Goal: Task Accomplishment & Management: Use online tool/utility

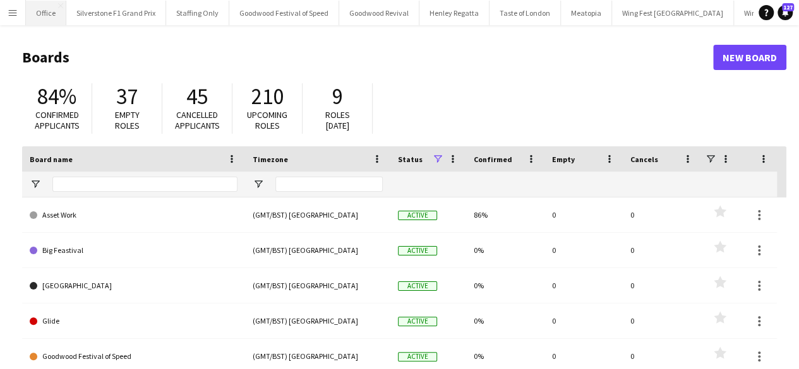
click at [43, 10] on button "Office Close" at bounding box center [46, 13] width 40 height 25
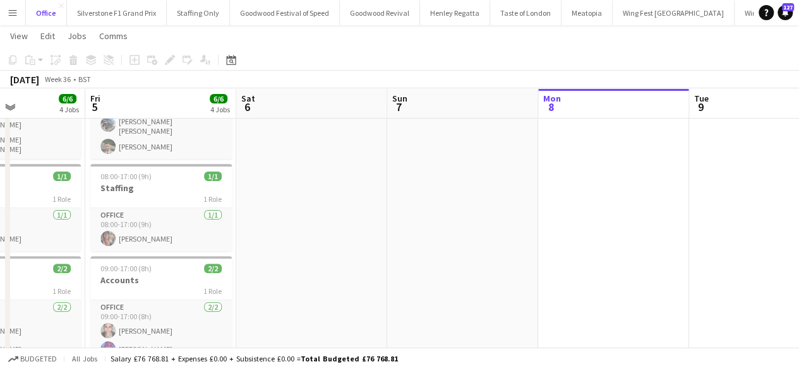
scroll to position [109, 0]
click at [174, 182] on h3 "Staffing" at bounding box center [160, 187] width 141 height 11
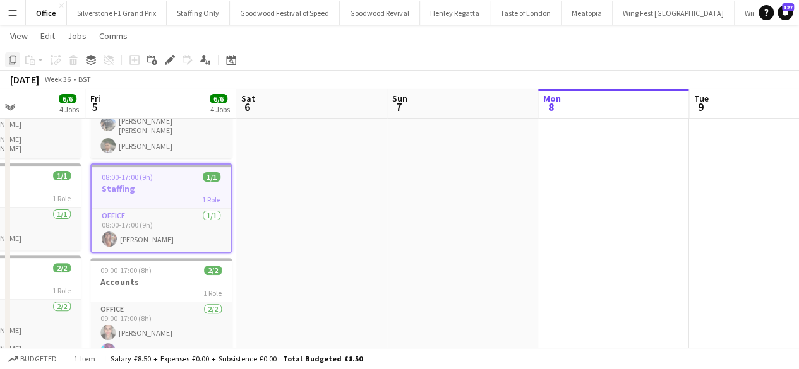
click at [14, 63] on icon at bounding box center [13, 60] width 8 height 9
click at [574, 135] on app-date-cell at bounding box center [613, 265] width 151 height 464
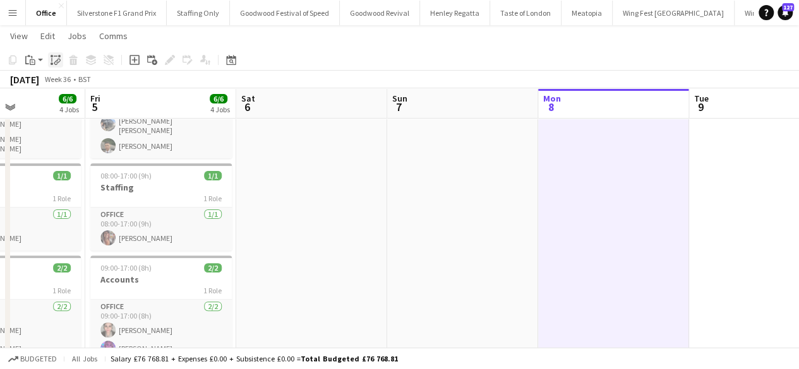
click at [53, 62] on icon "Paste linked Job" at bounding box center [56, 60] width 10 height 10
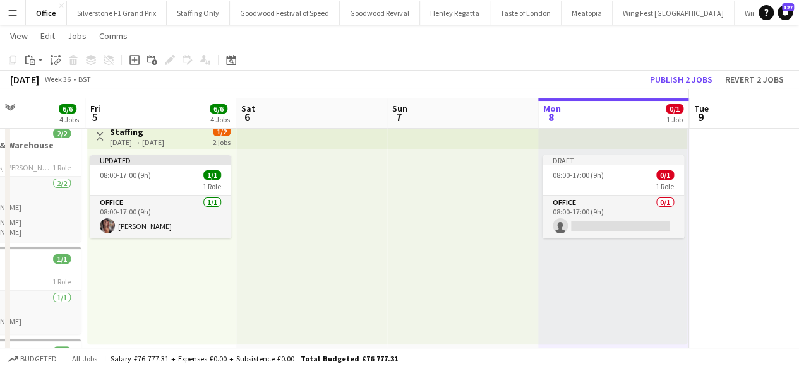
scroll to position [37, 0]
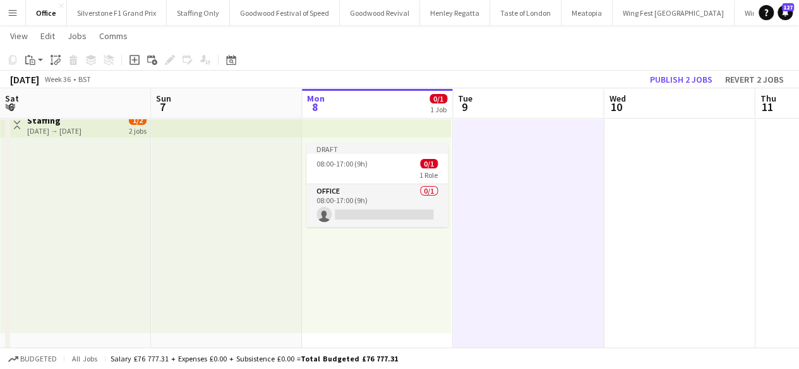
scroll to position [0, 606]
click at [34, 57] on icon "Paste" at bounding box center [30, 60] width 10 height 10
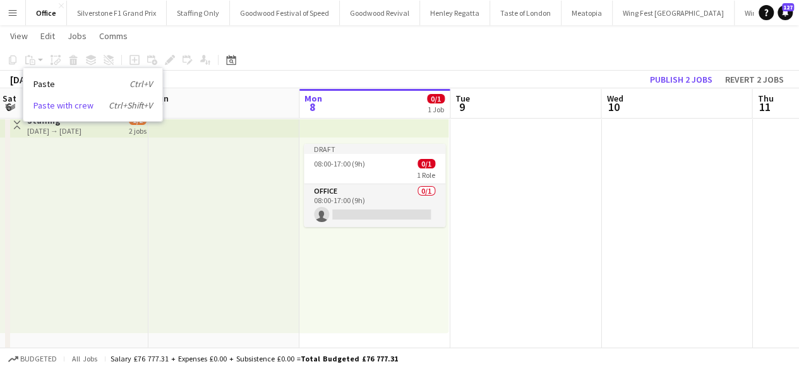
click at [47, 106] on link "Paste with crew Ctrl+Shift+V" at bounding box center [92, 105] width 119 height 11
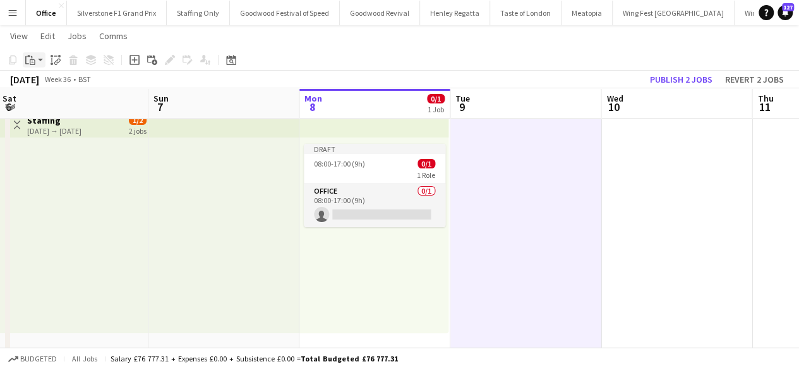
click at [30, 61] on icon at bounding box center [33, 62] width 6 height 6
click at [66, 105] on link "Paste with crew Ctrl+Shift+V" at bounding box center [92, 105] width 119 height 11
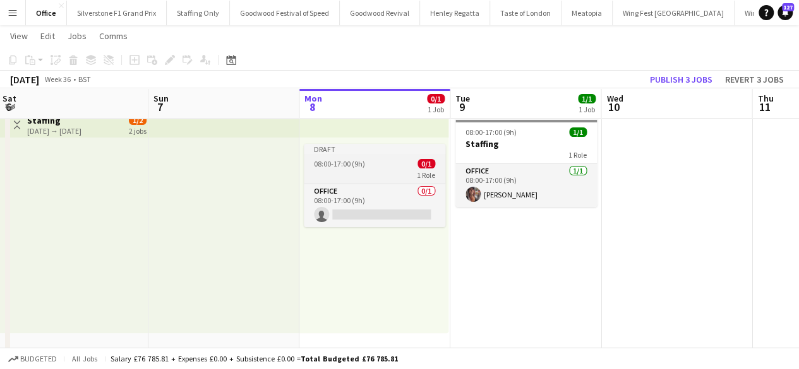
click at [360, 155] on app-job-card "Draft 08:00-17:00 (9h) 0/1 1 Role Office 0/1 08:00-17:00 (9h) single-neutral-ac…" at bounding box center [374, 185] width 141 height 83
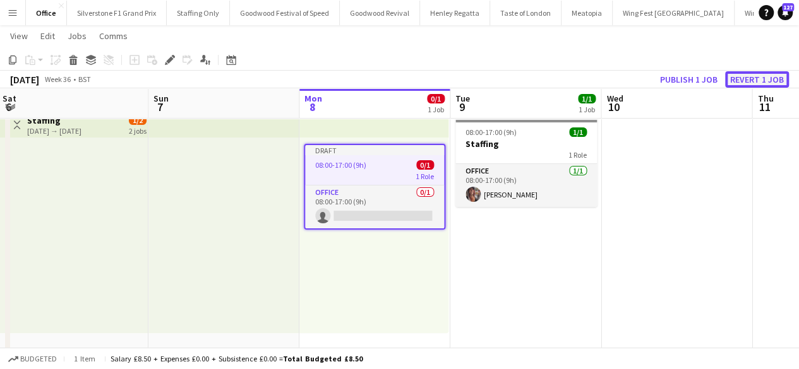
click at [750, 81] on button "Revert 1 job" at bounding box center [757, 79] width 64 height 16
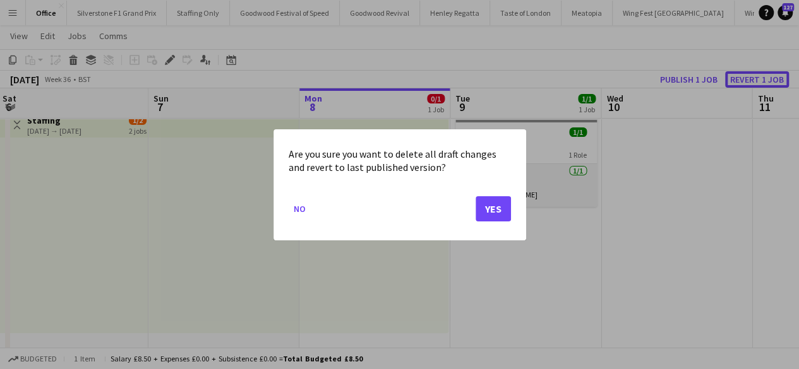
scroll to position [0, 0]
click at [483, 202] on button "Yes" at bounding box center [493, 208] width 35 height 25
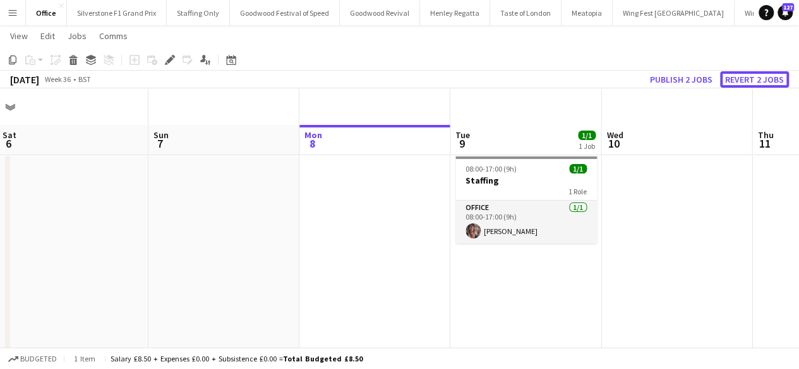
scroll to position [37, 0]
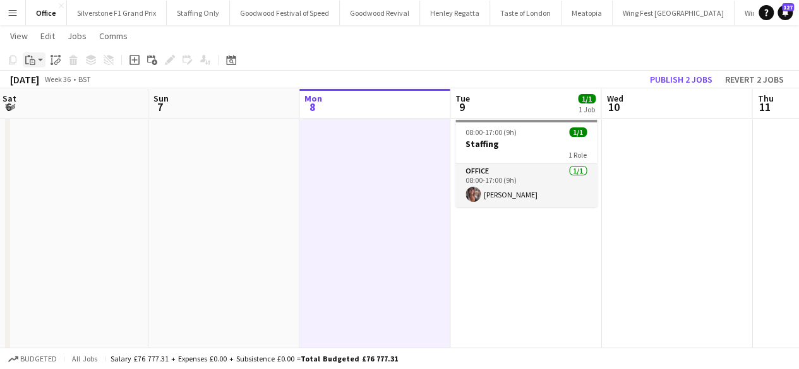
click at [31, 59] on icon "Paste" at bounding box center [30, 60] width 10 height 10
click at [72, 107] on link "Paste with crew Ctrl+Shift+V" at bounding box center [92, 105] width 119 height 11
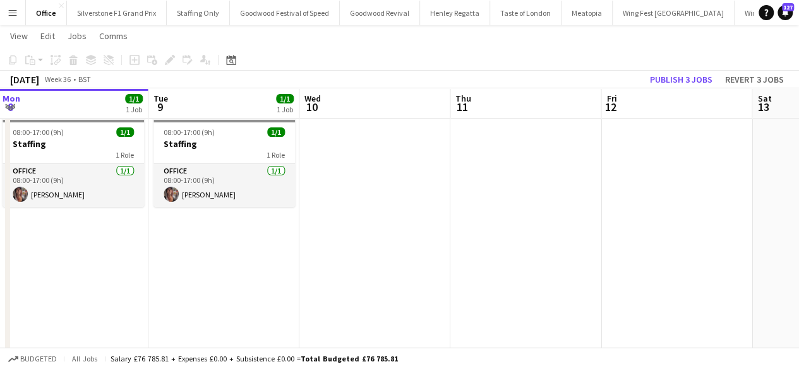
scroll to position [0, 365]
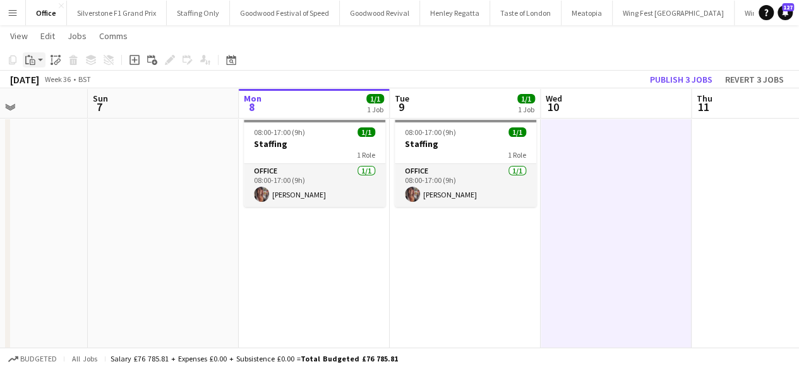
click at [29, 60] on icon "Paste" at bounding box center [30, 60] width 10 height 10
click at [57, 114] on div "Paste Ctrl+V Paste with crew Ctrl+Shift+V" at bounding box center [92, 94] width 139 height 53
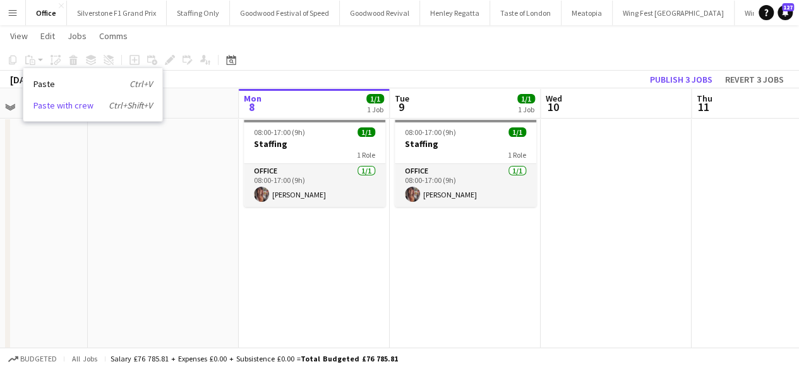
click at [56, 104] on link "Paste with crew Ctrl+Shift+V" at bounding box center [92, 105] width 119 height 11
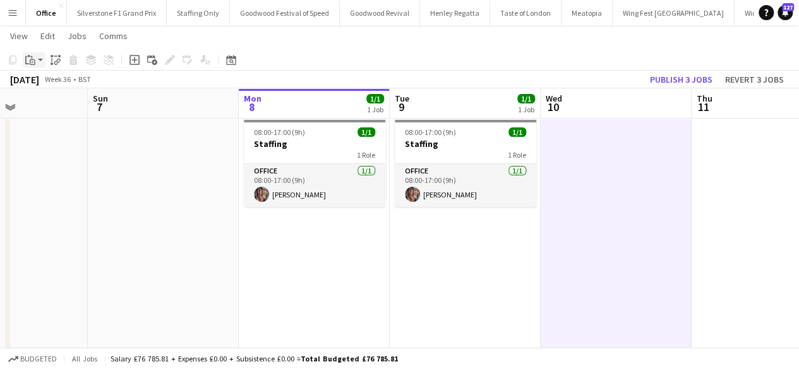
click at [35, 59] on icon "Paste" at bounding box center [30, 60] width 10 height 10
click at [71, 105] on link "Paste with crew Ctrl+Shift+V" at bounding box center [92, 105] width 119 height 11
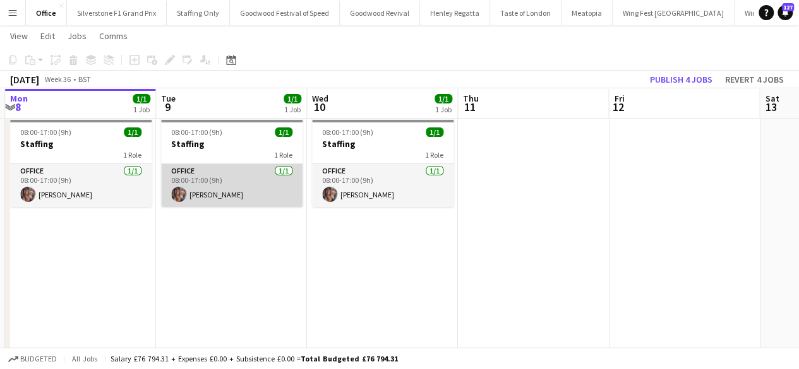
scroll to position [0, 603]
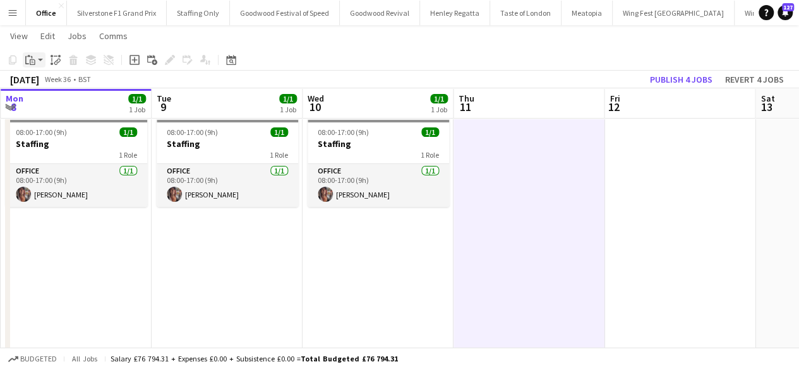
click at [32, 64] on icon "Paste" at bounding box center [30, 60] width 10 height 10
click at [84, 107] on link "Paste with crew Ctrl+Shift+V" at bounding box center [92, 105] width 119 height 11
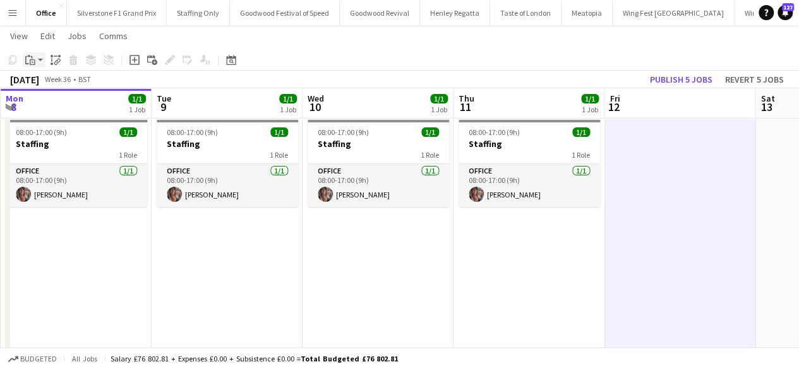
click at [30, 58] on icon "Paste" at bounding box center [30, 60] width 10 height 10
click at [67, 104] on link "Paste with crew Ctrl+Shift+V" at bounding box center [92, 105] width 119 height 11
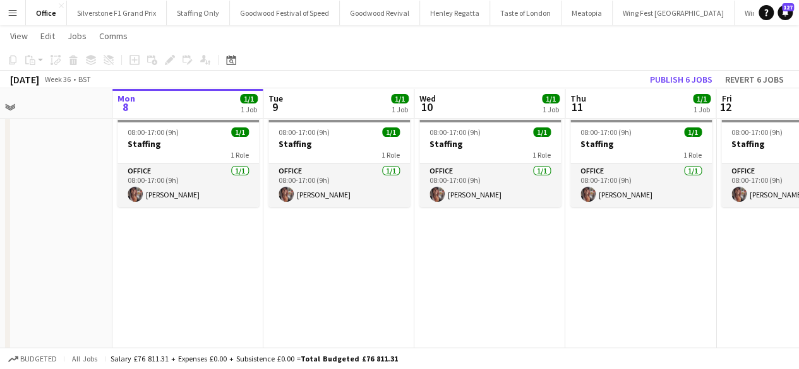
scroll to position [0, 490]
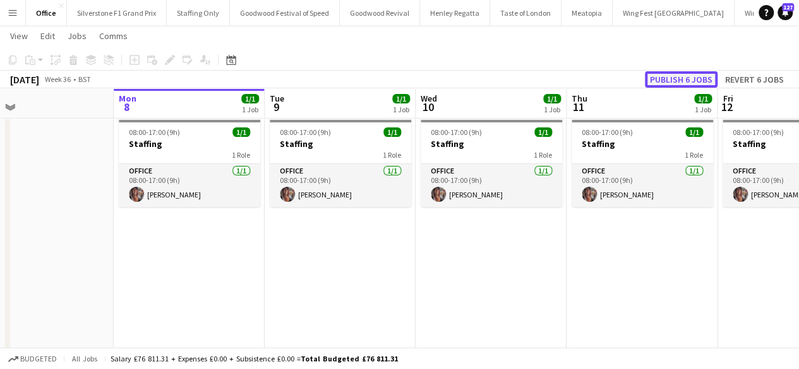
click at [695, 80] on button "Publish 6 jobs" at bounding box center [681, 79] width 73 height 16
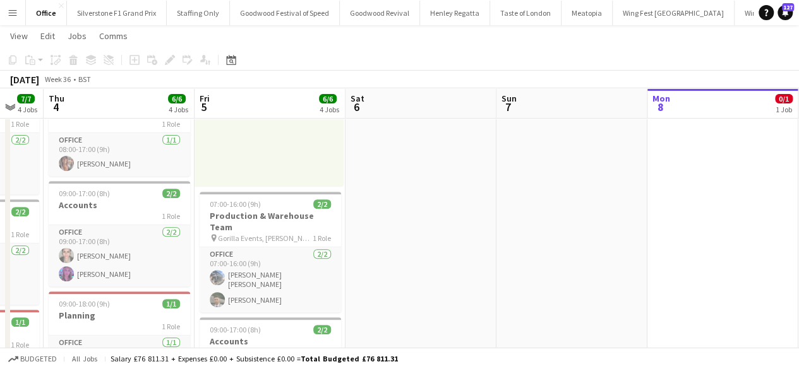
scroll to position [185, 0]
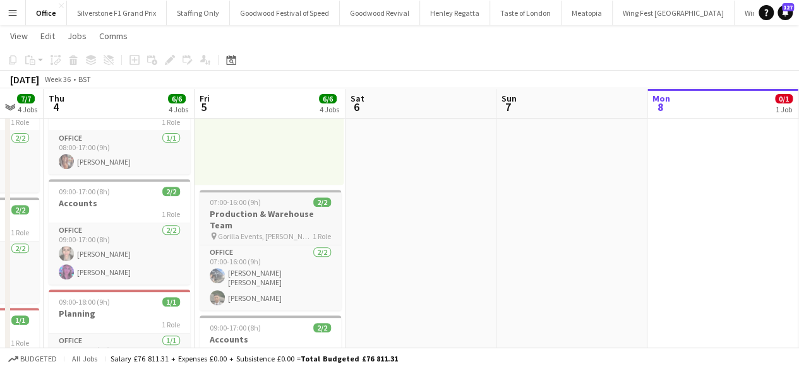
click at [249, 215] on h3 "Production & Warehouse Team" at bounding box center [270, 219] width 141 height 23
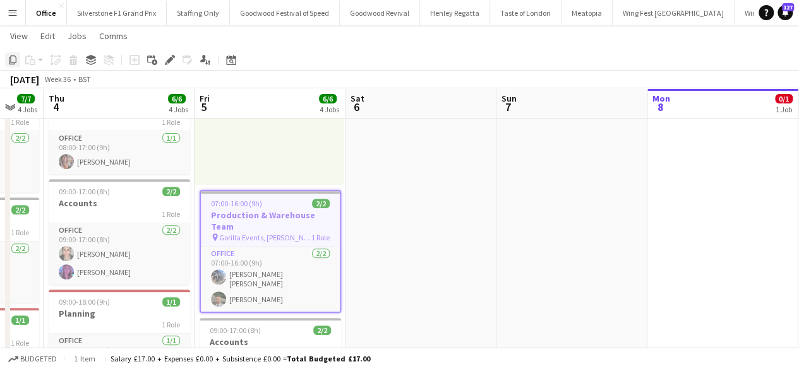
click at [13, 59] on icon "Copy" at bounding box center [13, 60] width 10 height 10
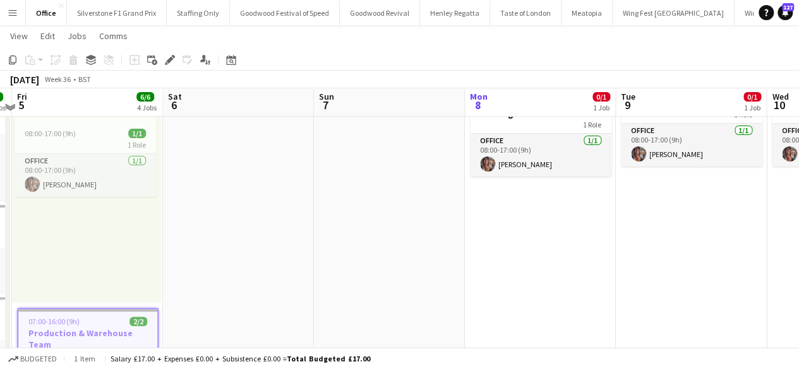
scroll to position [64, 0]
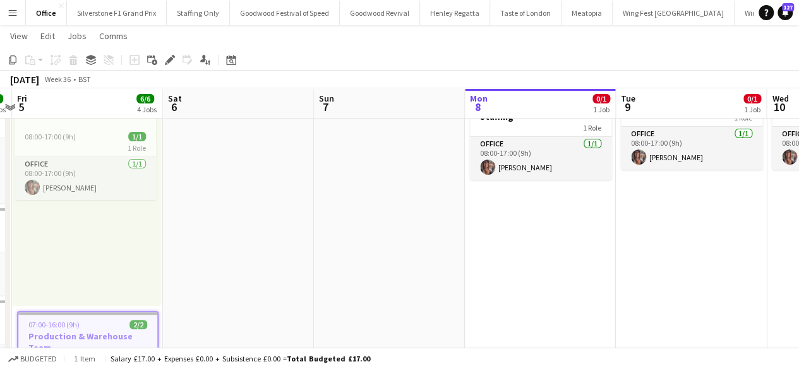
click at [531, 200] on app-date-cell "In progress 08:00-17:00 (9h) 0/1 Staffing 1 Role Office [DATE] 08:00-17:00 (9h)…" at bounding box center [540, 369] width 151 height 582
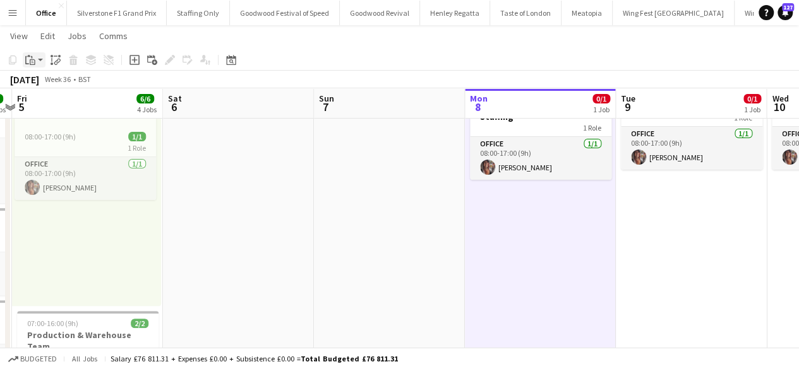
click at [30, 60] on icon at bounding box center [33, 62] width 6 height 6
click at [61, 109] on link "Paste with crew Ctrl+Shift+V" at bounding box center [92, 105] width 119 height 11
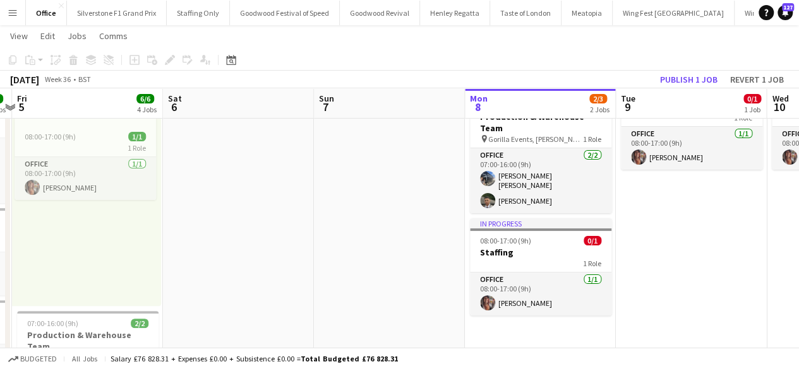
click at [678, 184] on app-date-cell "08:00-17:00 (9h) 0/1 Staffing 1 Role Office [DATE] 08:00-17:00 (9h) [PERSON_NAM…" at bounding box center [691, 369] width 151 height 582
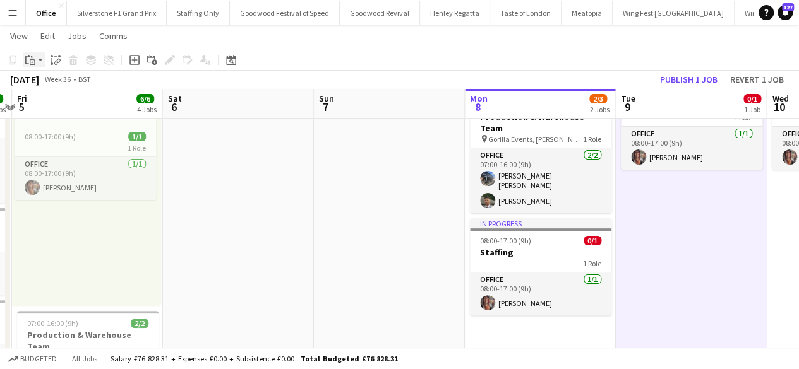
click at [29, 59] on icon "Paste" at bounding box center [30, 60] width 10 height 10
click at [61, 107] on link "Paste with crew Ctrl+Shift+V" at bounding box center [92, 105] width 119 height 11
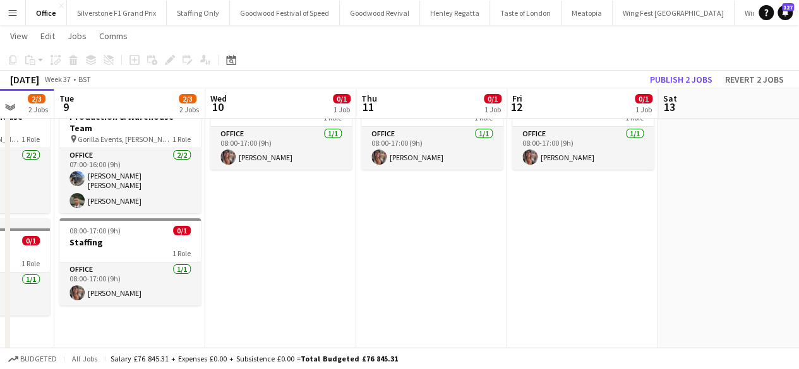
scroll to position [0, 400]
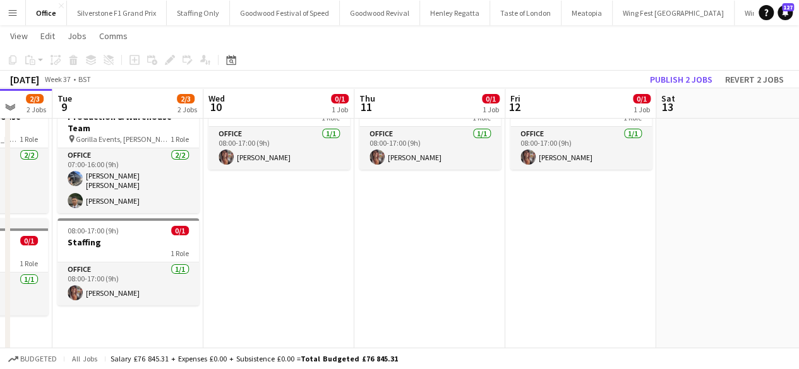
click at [297, 203] on app-date-cell "08:00-17:00 (9h) 0/1 Staffing 1 Role Office [DATE] 08:00-17:00 (9h) [PERSON_NAM…" at bounding box center [278, 369] width 151 height 582
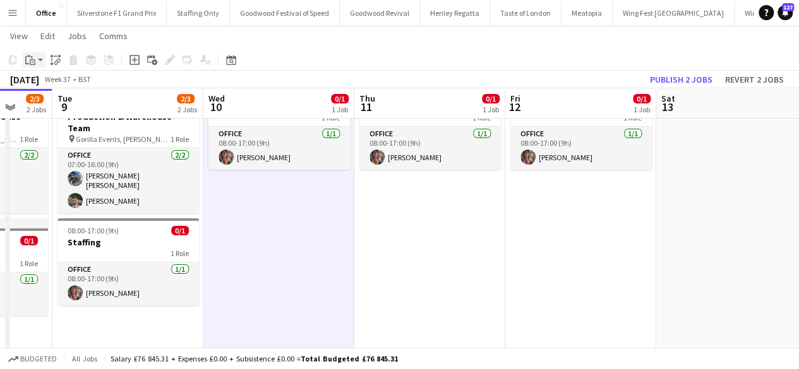
click at [27, 59] on icon "Paste" at bounding box center [30, 60] width 10 height 10
click at [67, 109] on link "Paste with crew Ctrl+Shift+V" at bounding box center [92, 105] width 119 height 11
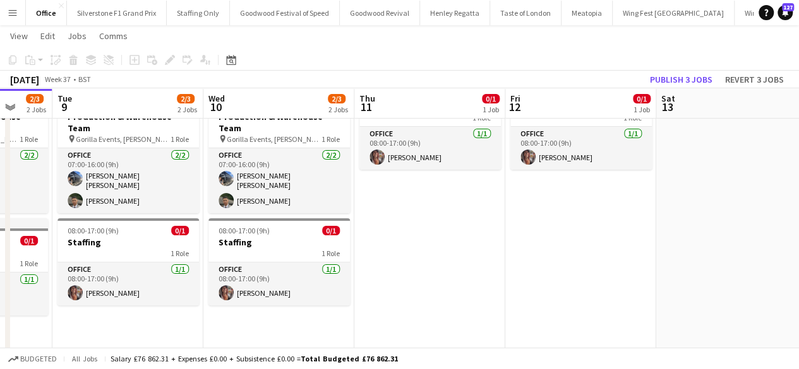
click at [378, 201] on app-date-cell "08:00-17:00 (9h) 0/1 Staffing 1 Role Office [DATE] 08:00-17:00 (9h) [PERSON_NAM…" at bounding box center [429, 369] width 151 height 582
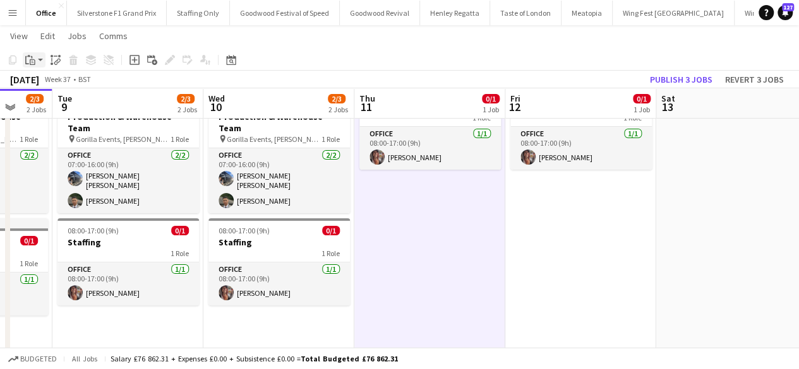
click at [31, 62] on icon "Paste" at bounding box center [30, 60] width 10 height 10
click at [88, 111] on link "Paste with crew Ctrl+Shift+V" at bounding box center [92, 105] width 119 height 11
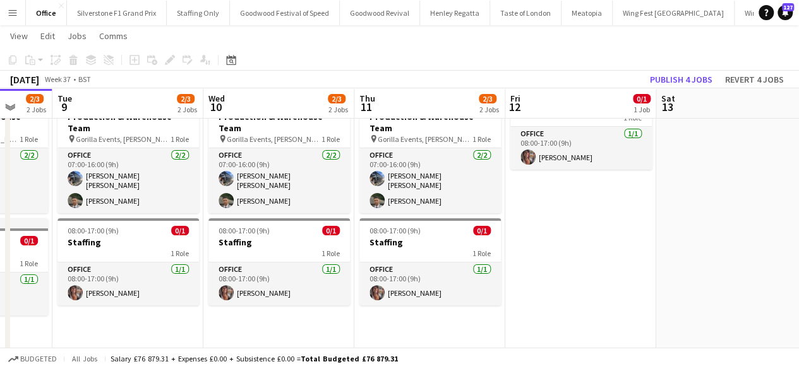
click at [551, 181] on app-date-cell "08:00-17:00 (9h) 0/1 Staffing 1 Role Office [DATE] 08:00-17:00 (9h) [PERSON_NAM…" at bounding box center [580, 369] width 151 height 582
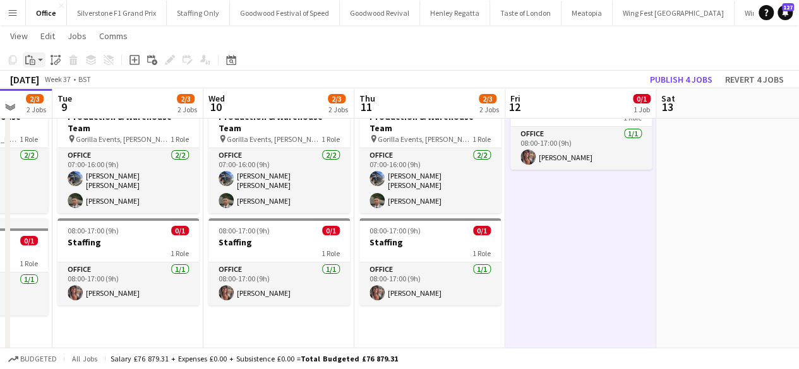
click at [30, 59] on icon at bounding box center [33, 62] width 6 height 6
click at [48, 107] on link "Paste with crew Ctrl+Shift+V" at bounding box center [92, 105] width 119 height 11
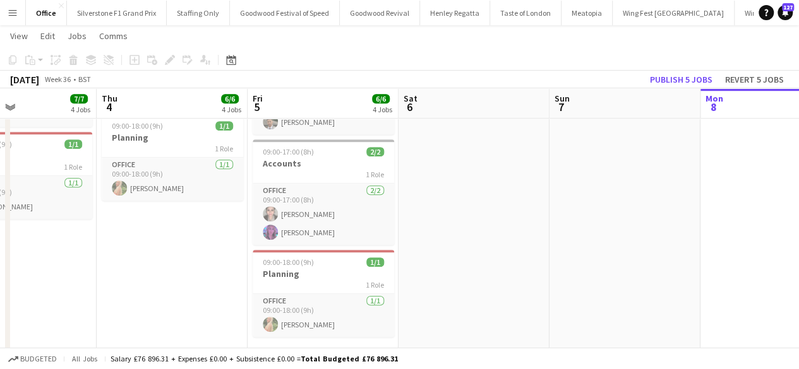
scroll to position [362, 0]
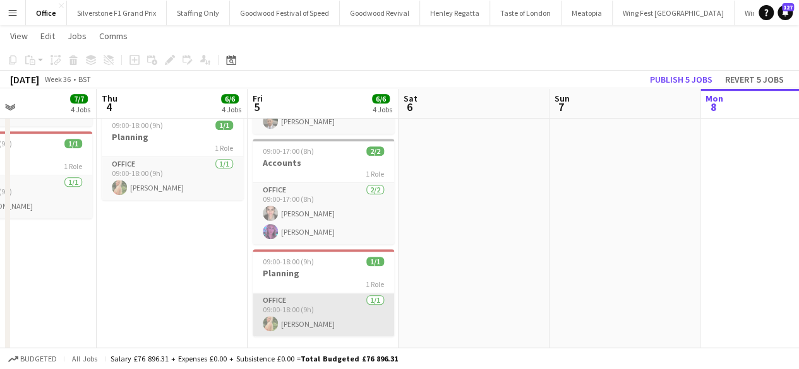
click at [304, 294] on app-card-role "Office [DATE] 09:00-18:00 (9h) [PERSON_NAME]" at bounding box center [323, 315] width 141 height 43
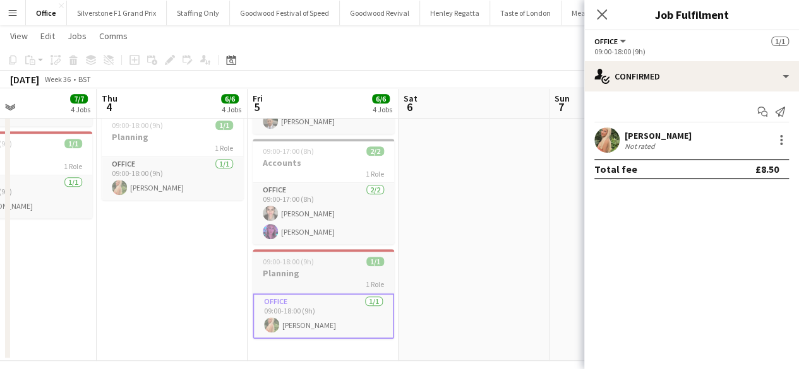
click at [302, 257] on span "09:00-18:00 (9h)" at bounding box center [288, 261] width 51 height 9
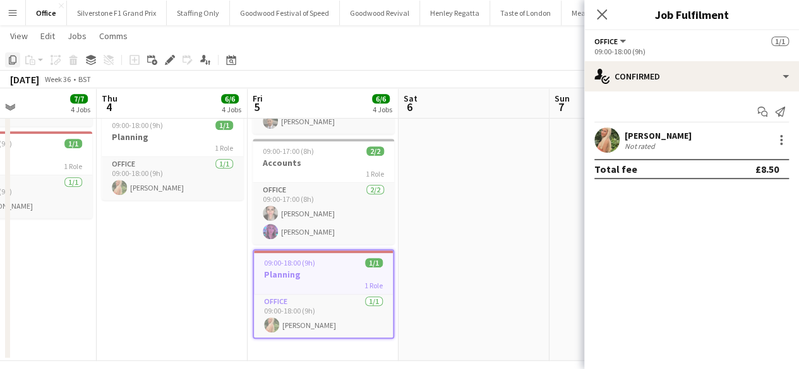
click at [6, 61] on div "Copy" at bounding box center [12, 59] width 15 height 15
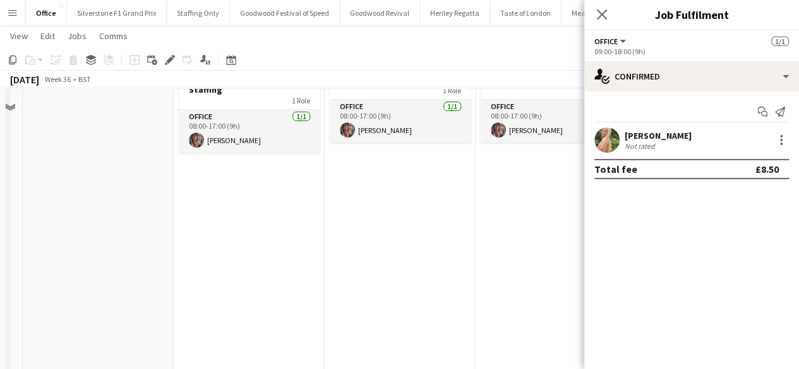
scroll to position [174, 0]
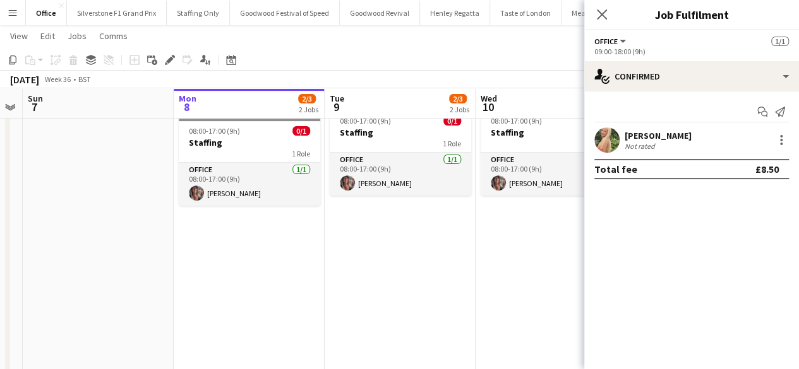
click at [236, 231] on app-date-cell "Draft 07:00-16:00 (9h) 2/2 Production & Warehouse Team pin Gorilla Events, [PER…" at bounding box center [249, 259] width 151 height 582
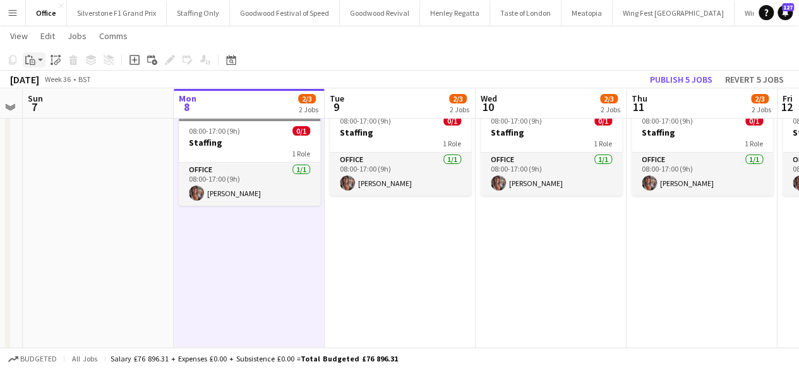
click at [30, 57] on icon "Paste" at bounding box center [30, 60] width 10 height 10
click at [63, 105] on link "Paste with crew Ctrl+Shift+V" at bounding box center [92, 105] width 119 height 11
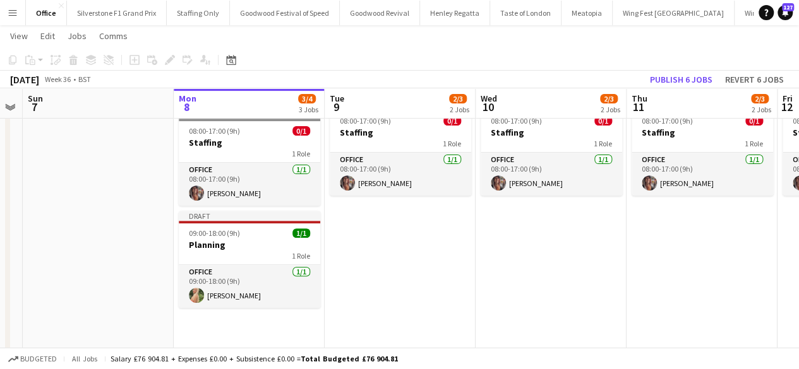
click at [371, 212] on app-date-cell "Draft 07:00-16:00 (9h) 2/2 Production & Warehouse Team pin Gorilla Events, [PER…" at bounding box center [400, 259] width 151 height 582
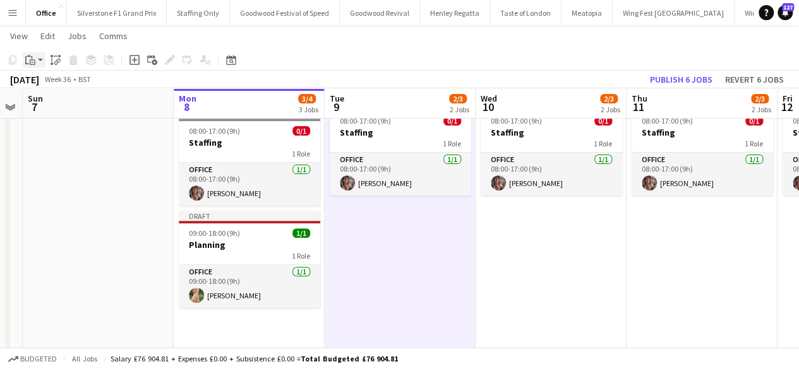
click at [28, 61] on icon "Paste" at bounding box center [30, 60] width 10 height 10
click at [74, 108] on link "Paste with crew Ctrl+Shift+V" at bounding box center [92, 105] width 119 height 11
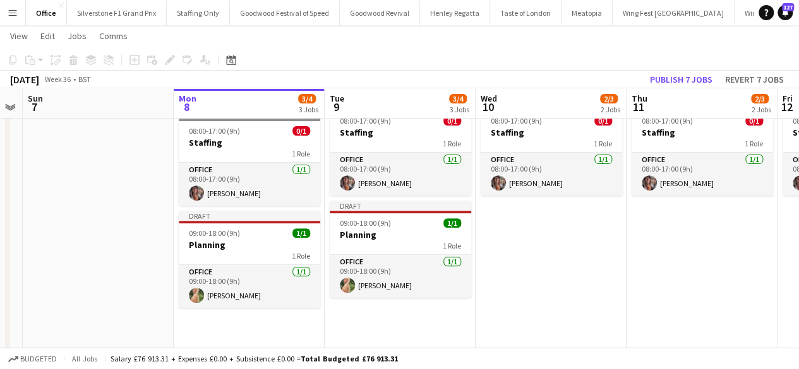
click at [507, 227] on app-date-cell "Draft 07:00-16:00 (9h) 2/2 Production & Warehouse Team pin Gorilla Events, [PER…" at bounding box center [551, 259] width 151 height 582
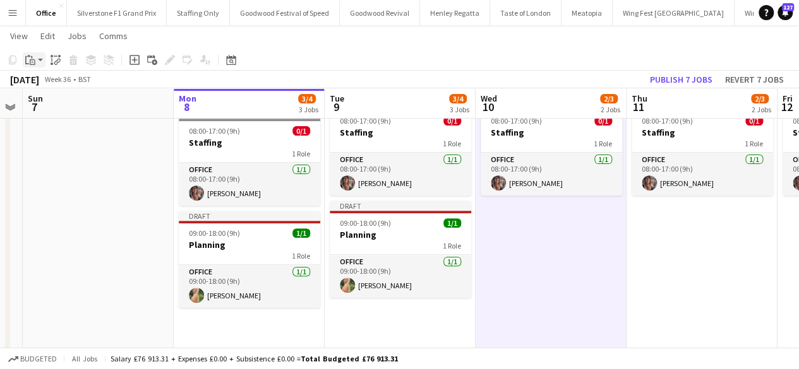
click at [27, 61] on icon "Paste" at bounding box center [30, 60] width 10 height 10
click at [72, 109] on link "Paste with crew Ctrl+Shift+V" at bounding box center [92, 105] width 119 height 11
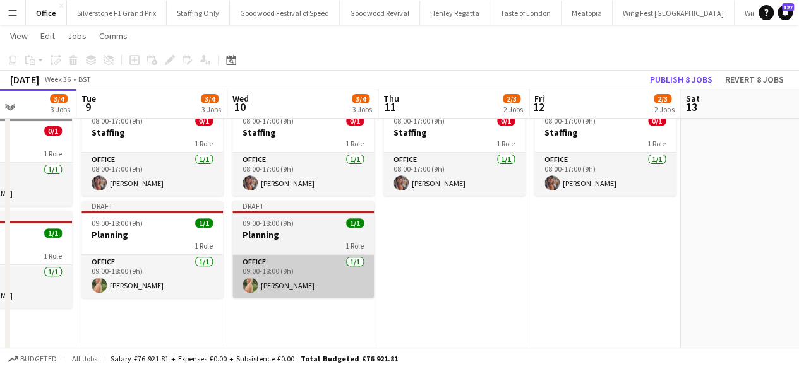
scroll to position [0, 528]
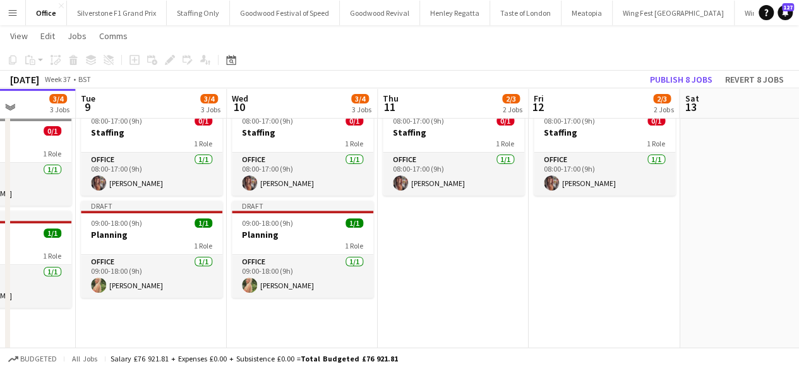
click at [456, 208] on app-date-cell "Draft 07:00-16:00 (9h) 2/2 Production & Warehouse Team pin Gorilla Events, [PER…" at bounding box center [453, 259] width 151 height 582
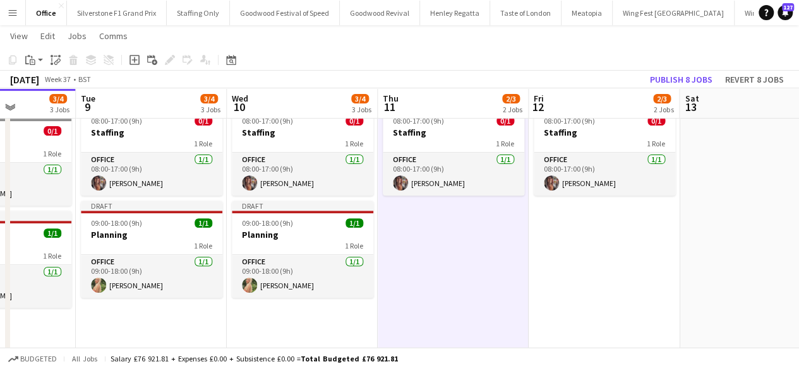
click at [22, 63] on div "Copy Paste Paste Ctrl+V Paste with crew Ctrl+Shift+V Paste linked Job [GEOGRAPH…" at bounding box center [60, 59] width 111 height 15
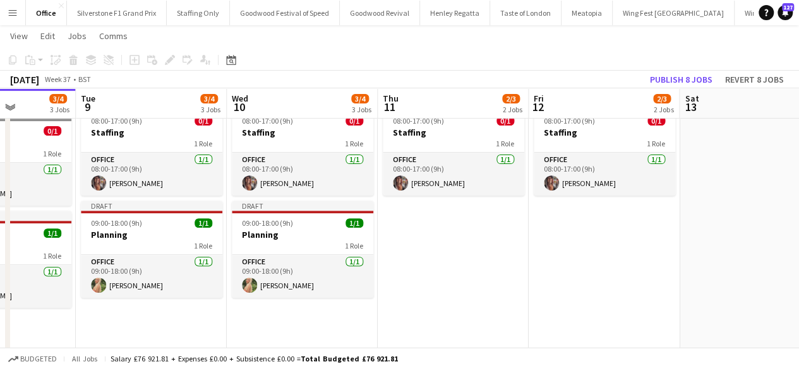
click at [457, 237] on app-date-cell "Draft 07:00-16:00 (9h) 2/2 Production & Warehouse Team pin Gorilla Events, [PER…" at bounding box center [453, 259] width 151 height 582
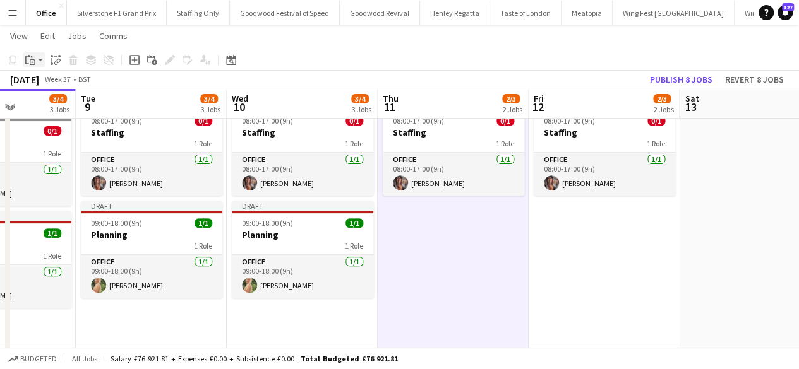
click at [28, 54] on div "Paste" at bounding box center [30, 59] width 15 height 15
click at [64, 105] on link "Paste with crew Ctrl+Shift+V" at bounding box center [92, 105] width 119 height 11
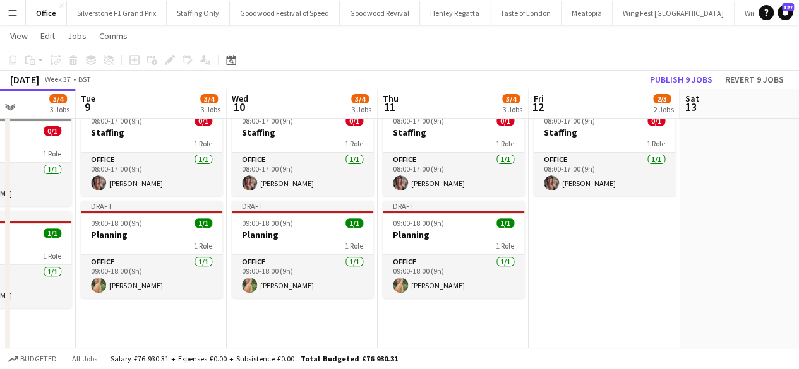
click at [606, 232] on app-date-cell "Draft 07:00-16:00 (9h) 2/2 Production & Warehouse Team pin Gorilla Events, [PER…" at bounding box center [604, 259] width 151 height 582
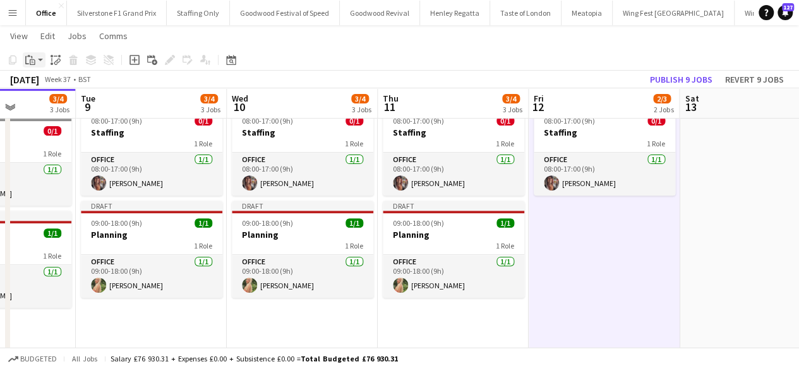
click at [28, 60] on icon "Paste" at bounding box center [30, 60] width 10 height 10
click at [67, 107] on link "Paste with crew Ctrl+Shift+V" at bounding box center [92, 105] width 119 height 11
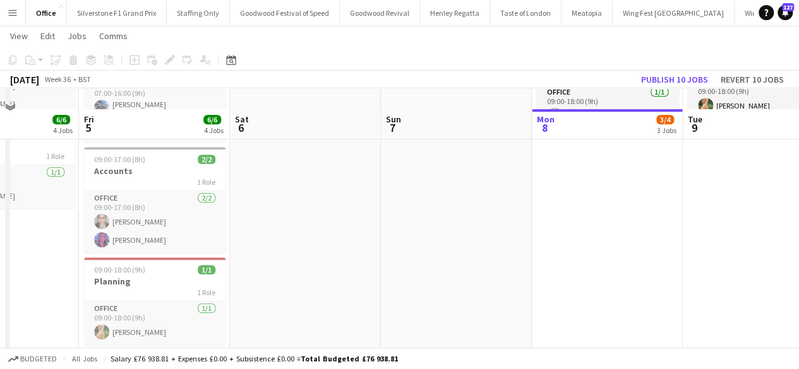
scroll to position [375, 0]
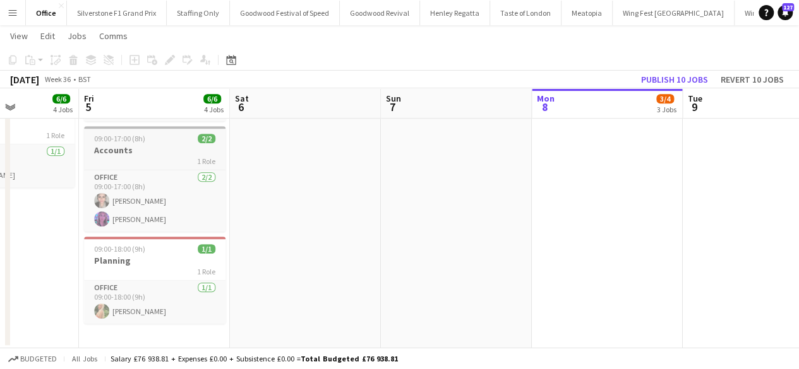
click at [131, 156] on div "1 Role" at bounding box center [154, 161] width 141 height 10
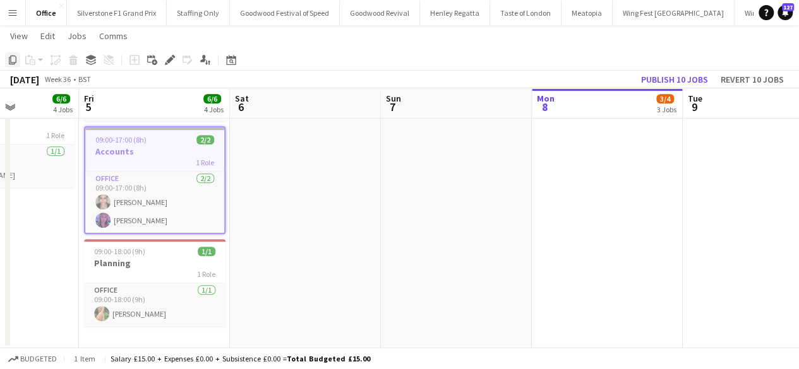
click at [11, 60] on icon at bounding box center [13, 60] width 8 height 9
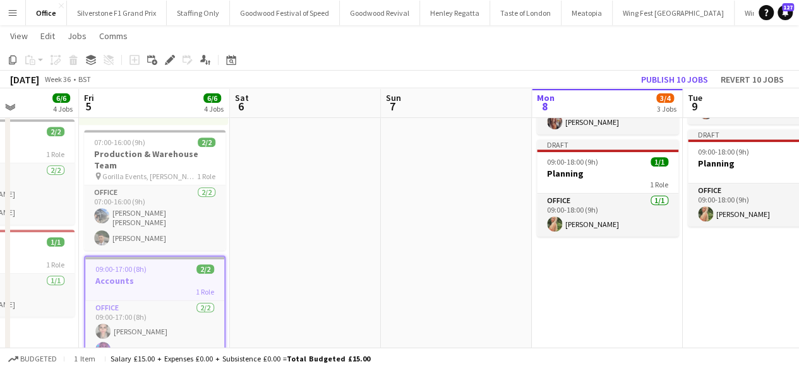
scroll to position [244, 0]
click at [582, 279] on app-date-cell "Draft 07:00-16:00 (9h) 2/2 Production & Warehouse Team pin Gorilla Events, [PER…" at bounding box center [607, 188] width 151 height 582
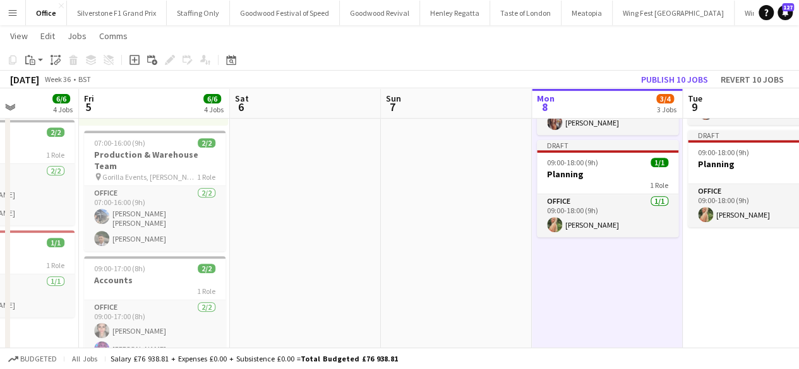
click at [26, 68] on app-toolbar "Copy Paste Paste Ctrl+V Paste with crew Ctrl+Shift+V Paste linked Job [GEOGRAPH…" at bounding box center [399, 59] width 799 height 21
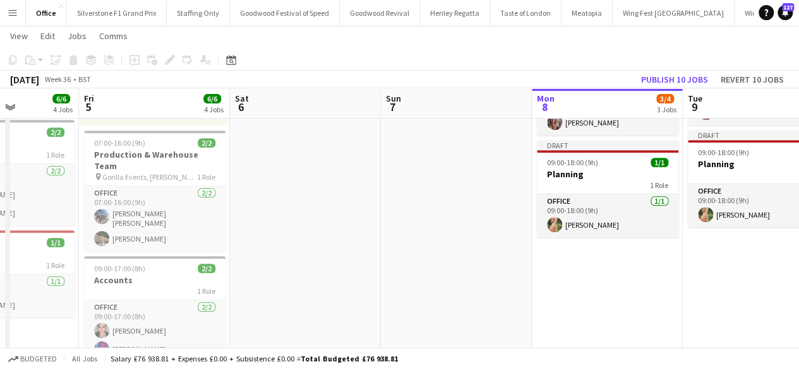
click at [609, 238] on app-date-cell "Draft 07:00-16:00 (9h) 2/2 Production & Warehouse Team pin Gorilla Events, [PER…" at bounding box center [607, 188] width 151 height 582
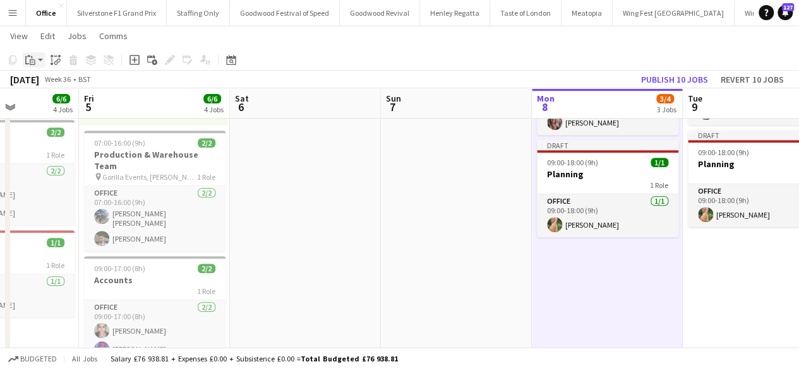
click at [29, 55] on icon "Paste" at bounding box center [30, 60] width 10 height 10
click at [69, 105] on link "Paste with crew Ctrl+Shift+V" at bounding box center [92, 105] width 119 height 11
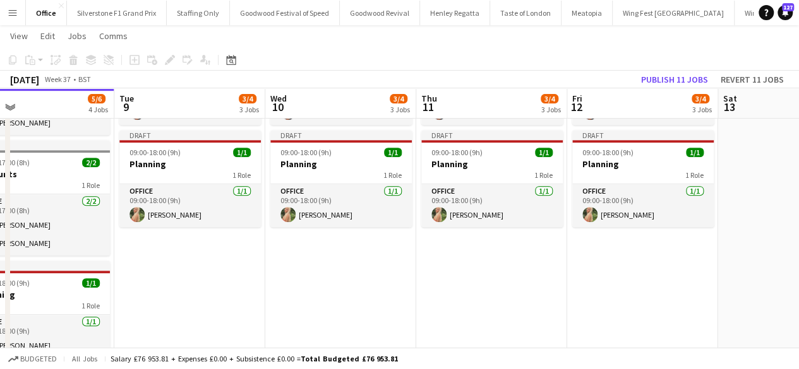
scroll to position [0, 340]
click at [195, 243] on app-date-cell "Draft 07:00-16:00 (9h) 2/2 Production & Warehouse Team pin Gorilla Events, [PER…" at bounding box center [188, 188] width 151 height 582
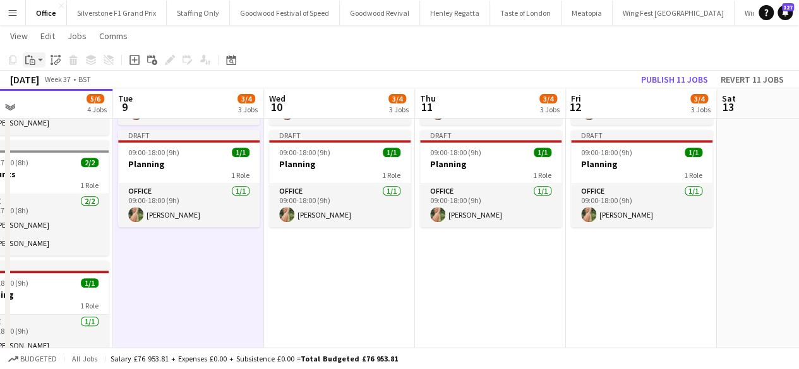
click at [39, 59] on app-action-btn "Paste" at bounding box center [34, 59] width 23 height 15
click at [42, 111] on div "Paste Ctrl+V Paste with crew Ctrl+Shift+V" at bounding box center [92, 94] width 139 height 53
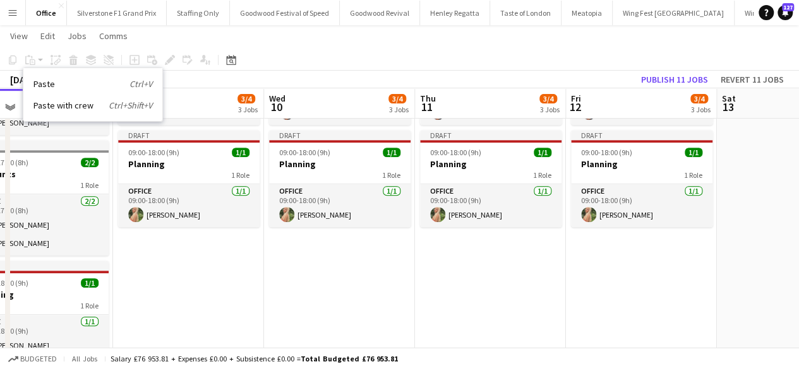
click at [185, 225] on app-date-cell "Draft 07:00-16:00 (9h) 2/2 Production & Warehouse Team pin Gorilla Events, [PER…" at bounding box center [188, 188] width 151 height 582
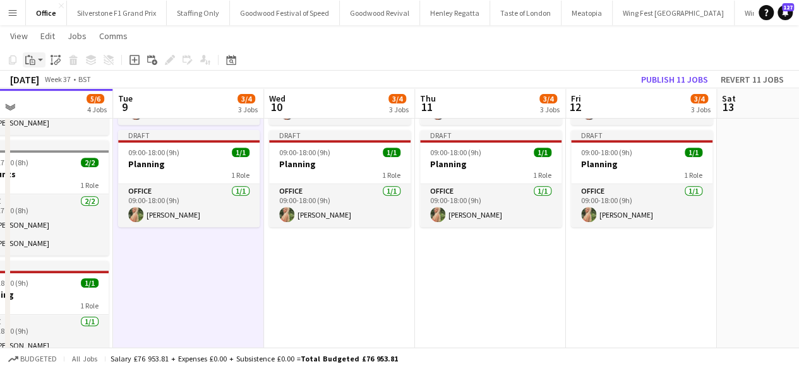
click at [30, 55] on icon "Paste" at bounding box center [30, 60] width 10 height 10
click at [48, 109] on link "Paste with crew Ctrl+Shift+V" at bounding box center [92, 105] width 119 height 11
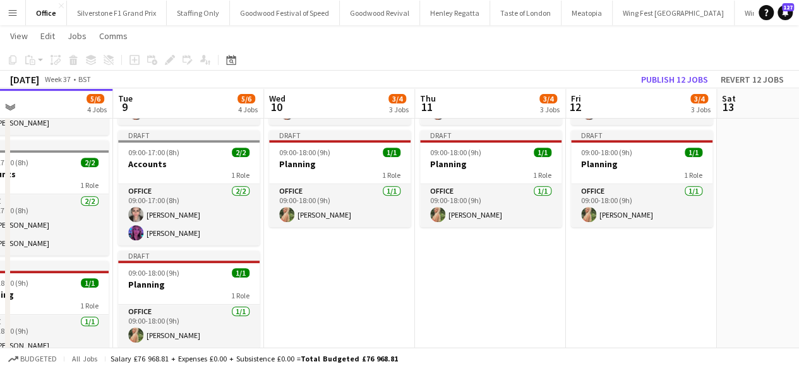
click at [324, 270] on app-date-cell "Draft 07:00-16:00 (9h) 2/2 Production & Warehouse Team pin Gorilla Events, [PER…" at bounding box center [339, 188] width 151 height 582
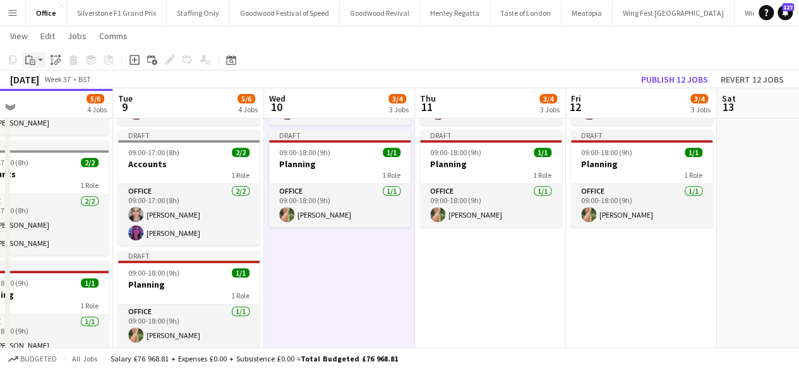
click at [28, 63] on icon "Paste" at bounding box center [30, 60] width 10 height 10
click at [63, 109] on link "Paste with crew Ctrl+Shift+V" at bounding box center [92, 105] width 119 height 11
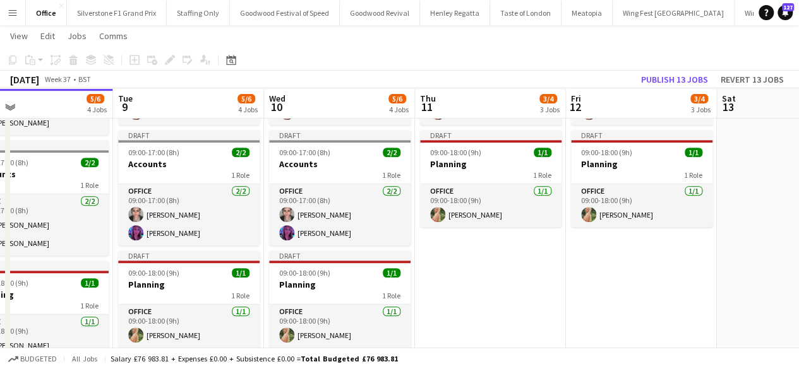
click at [472, 253] on app-date-cell "Draft 07:00-16:00 (9h) 2/2 Production & Warehouse Team pin Gorilla Events, [PER…" at bounding box center [490, 188] width 151 height 582
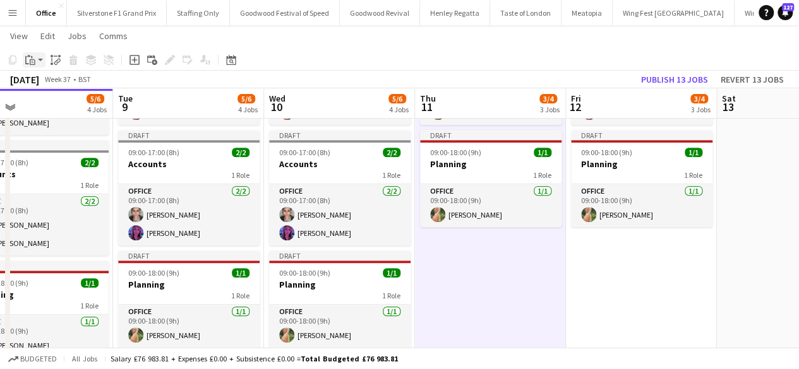
click at [33, 56] on icon "Paste" at bounding box center [30, 60] width 10 height 10
click at [68, 114] on div "Paste Ctrl+V Paste with crew Ctrl+Shift+V" at bounding box center [92, 94] width 139 height 53
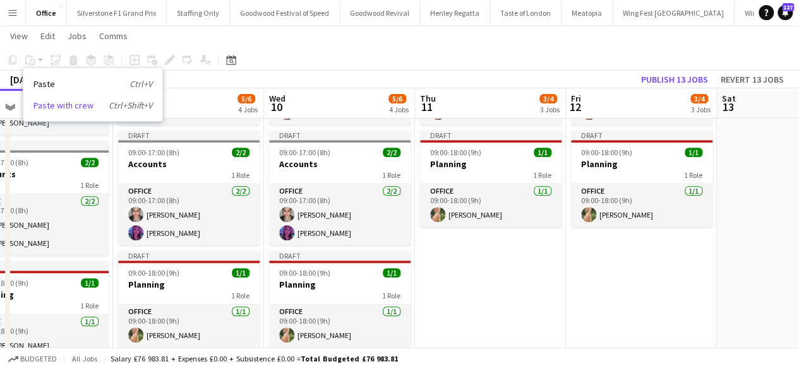
click at [64, 106] on link "Paste with crew Ctrl+Shift+V" at bounding box center [92, 105] width 119 height 11
click at [425, 282] on app-date-cell "Draft 07:00-16:00 (9h) 2/2 Production & Warehouse Team pin Gorilla Events, [PER…" at bounding box center [490, 188] width 151 height 582
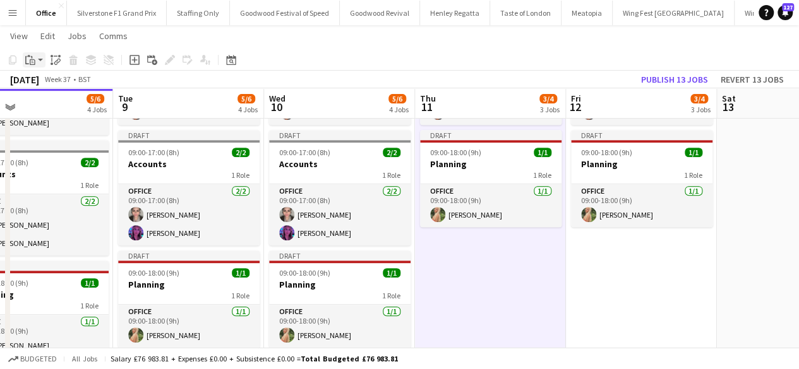
click at [34, 59] on icon "Paste" at bounding box center [30, 60] width 10 height 10
click at [71, 116] on div "Paste Ctrl+V Paste with crew Ctrl+Shift+V" at bounding box center [92, 94] width 139 height 53
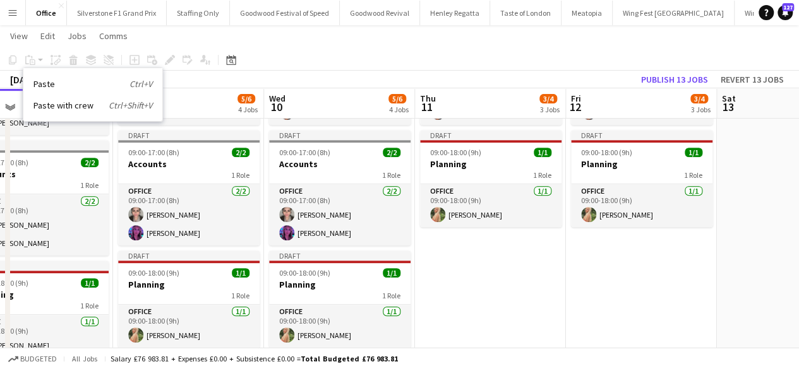
click at [64, 96] on div "Paste Ctrl+V Paste with crew Ctrl+Shift+V" at bounding box center [92, 94] width 139 height 53
click at [67, 105] on link "Paste with crew Ctrl+Shift+V" at bounding box center [92, 105] width 119 height 11
click at [443, 248] on app-date-cell "Draft 07:00-16:00 (9h) 2/2 Production & Warehouse Team pin Gorilla Events, [PER…" at bounding box center [490, 188] width 151 height 582
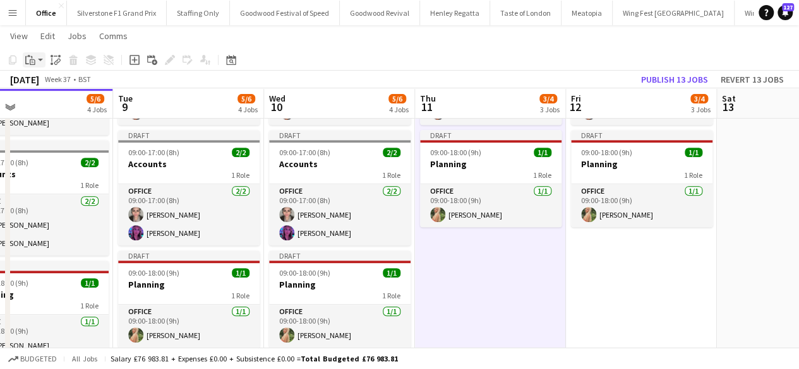
click at [25, 59] on div "Paste" at bounding box center [30, 59] width 15 height 15
click at [47, 108] on link "Paste with crew Ctrl+Shift+V" at bounding box center [92, 105] width 119 height 11
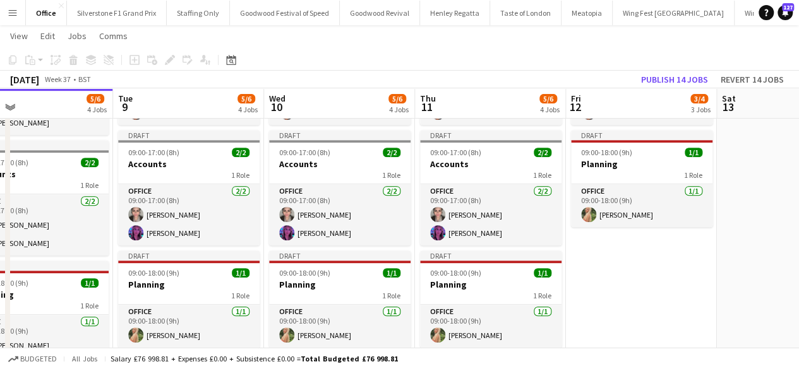
click at [588, 232] on app-date-cell "Draft 07:00-16:00 (9h) 2/2 Production & Warehouse Team pin Gorilla Events, [PER…" at bounding box center [641, 188] width 151 height 582
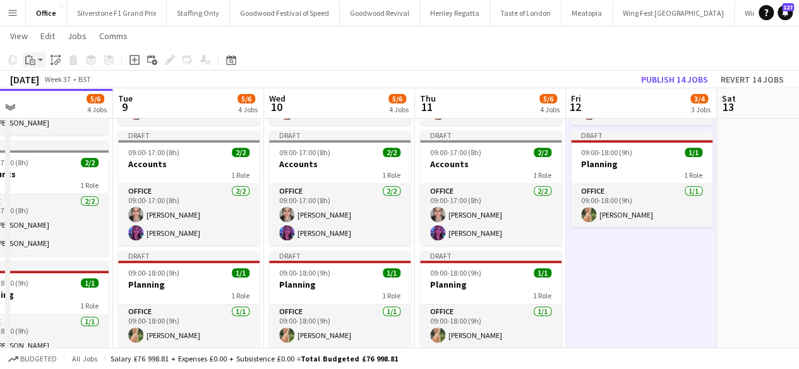
click at [34, 62] on icon "Paste" at bounding box center [30, 60] width 10 height 10
click at [69, 110] on link "Paste with crew Ctrl+Shift+V" at bounding box center [92, 105] width 119 height 11
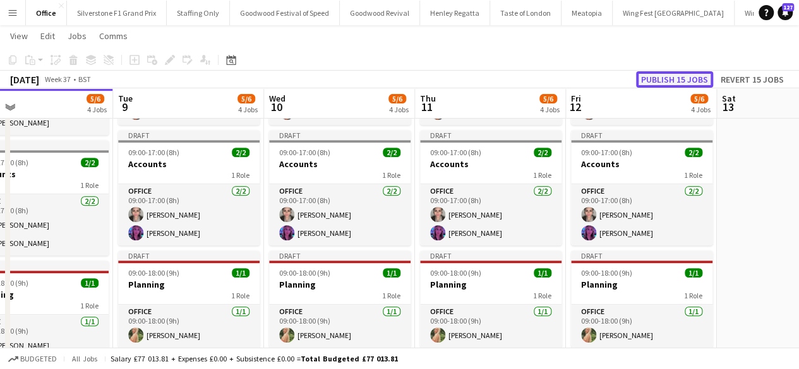
click at [668, 76] on button "Publish 15 jobs" at bounding box center [674, 79] width 77 height 16
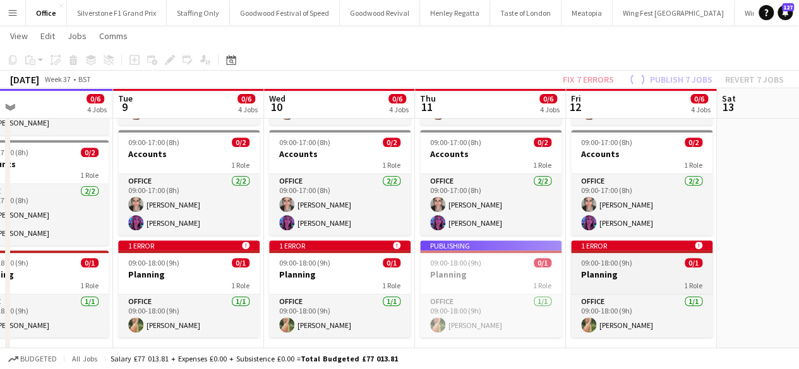
click at [700, 242] on icon at bounding box center [698, 246] width 8 height 8
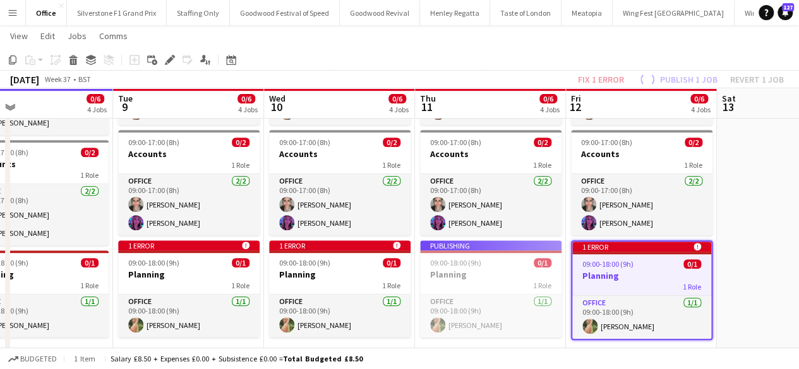
click at [743, 184] on app-date-cell at bounding box center [792, 188] width 151 height 582
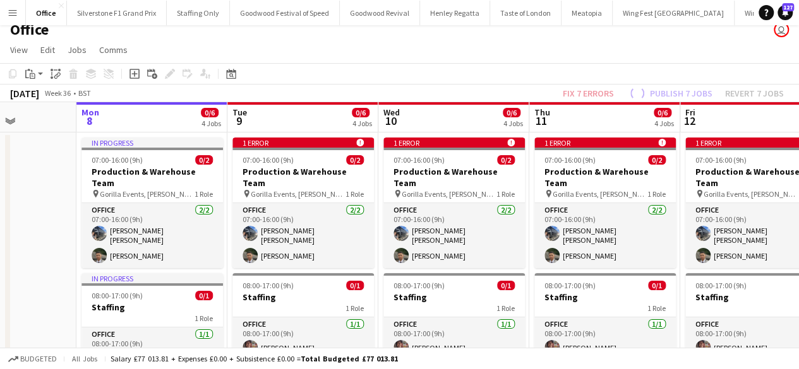
scroll to position [9, 0]
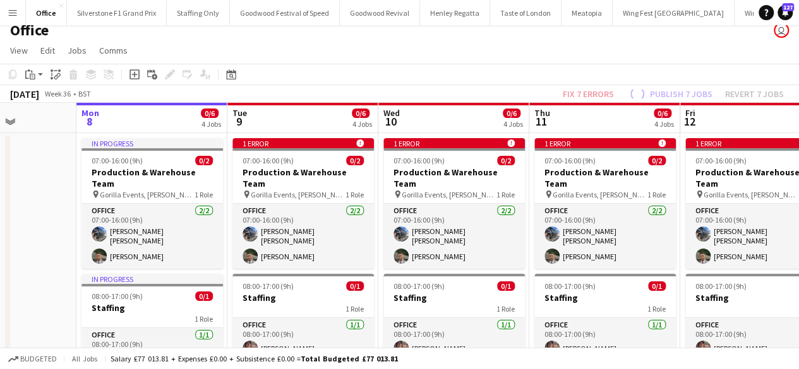
click at [571, 95] on div "Fix 7 errors Publish 7 jobs Revert 7 jobs" at bounding box center [673, 94] width 251 height 16
click at [577, 66] on app-toolbar "Copy Paste Paste Ctrl+V Paste with crew Ctrl+Shift+V Paste linked Job [GEOGRAPH…" at bounding box center [399, 74] width 799 height 21
click at [370, 13] on button "Goodwood Revival Close" at bounding box center [380, 13] width 80 height 25
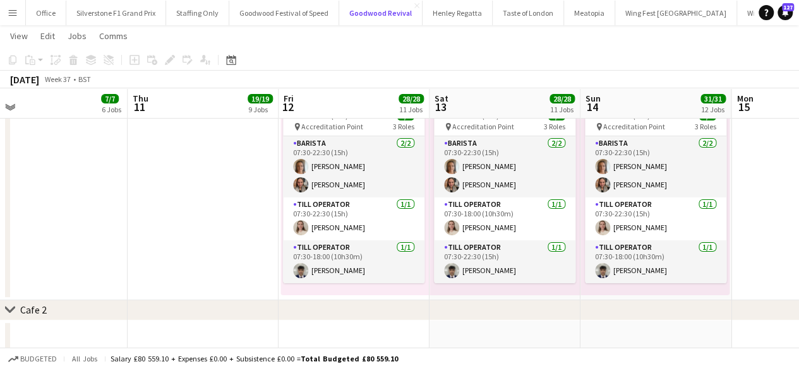
scroll to position [2407, 0]
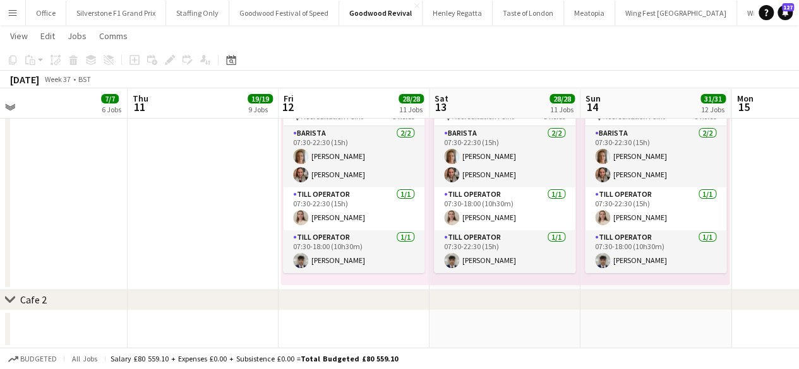
click at [13, 9] on app-icon "Menu" at bounding box center [13, 13] width 10 height 10
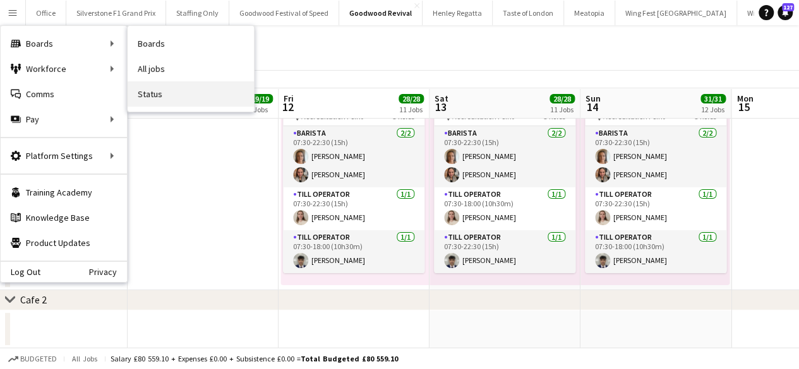
click at [171, 92] on link "Status" at bounding box center [191, 93] width 126 height 25
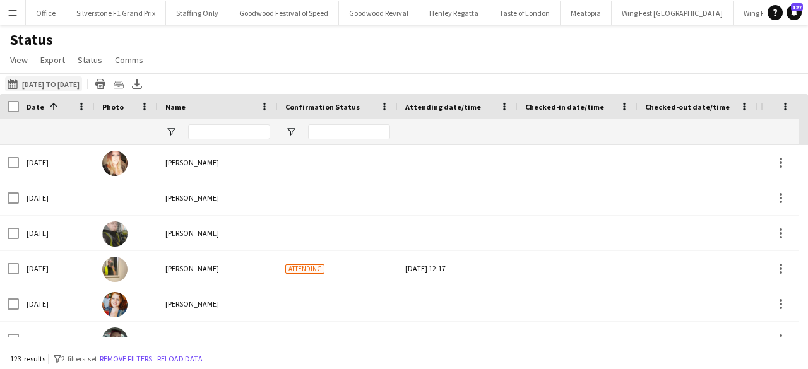
click at [82, 83] on button "[DATE] to [DATE] [DATE] to [DATE]" at bounding box center [43, 83] width 77 height 15
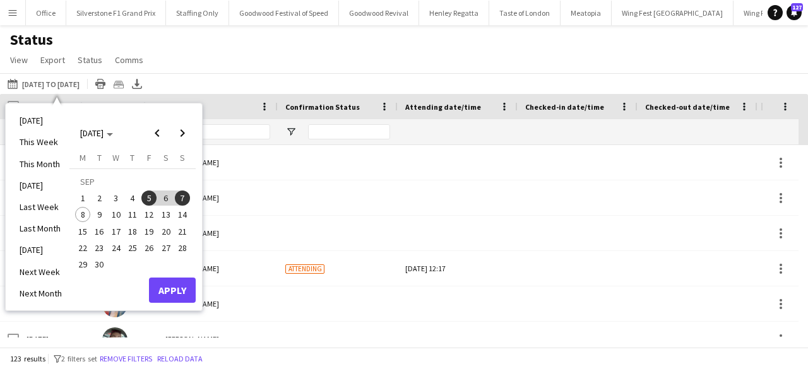
click at [138, 215] on span "11" at bounding box center [132, 214] width 15 height 15
click at [184, 213] on span "14" at bounding box center [182, 214] width 15 height 15
click at [174, 287] on button "Apply" at bounding box center [172, 290] width 47 height 25
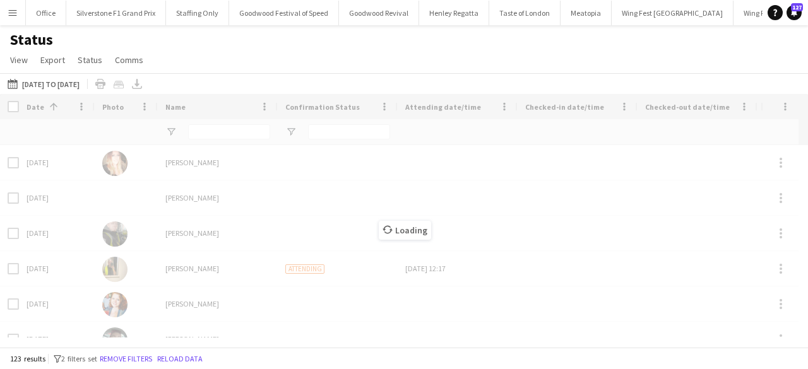
type input "***"
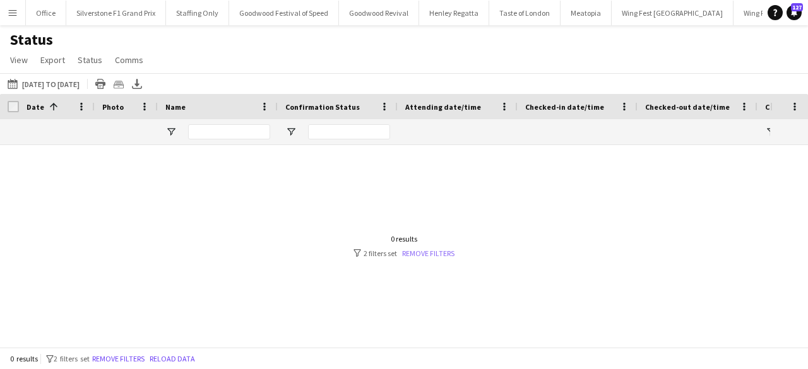
click at [423, 255] on link "Remove filters" at bounding box center [428, 253] width 52 height 9
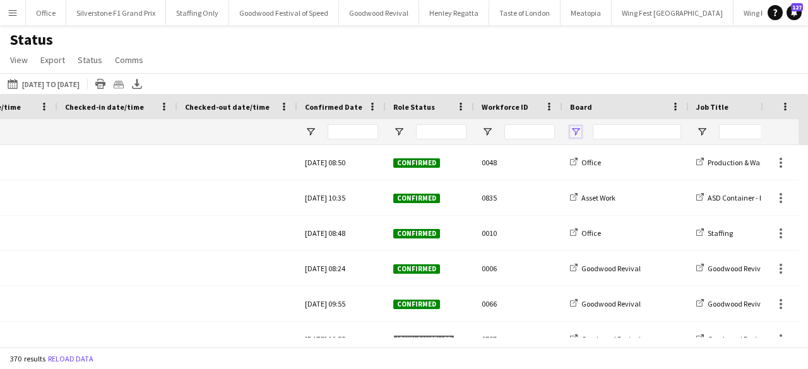
click at [577, 128] on span "Open Filter Menu" at bounding box center [575, 131] width 11 height 11
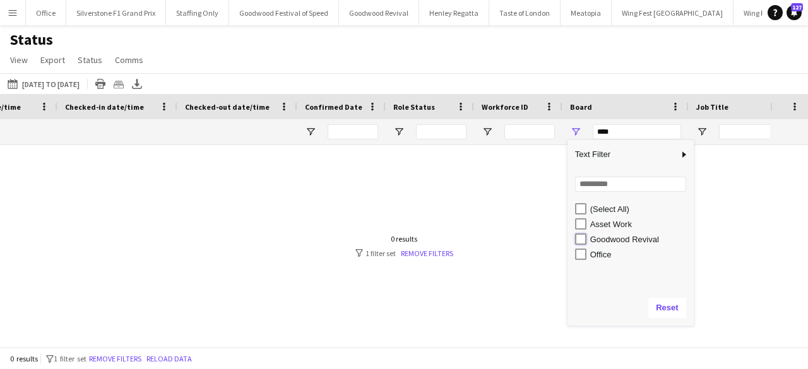
type input "**********"
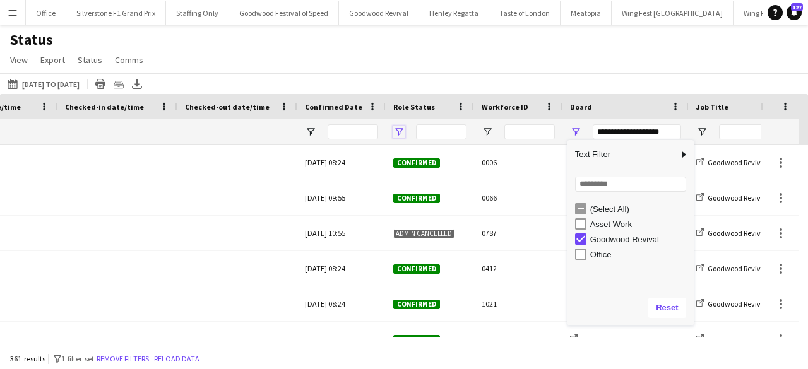
click at [402, 131] on span "Open Filter Menu" at bounding box center [398, 131] width 11 height 11
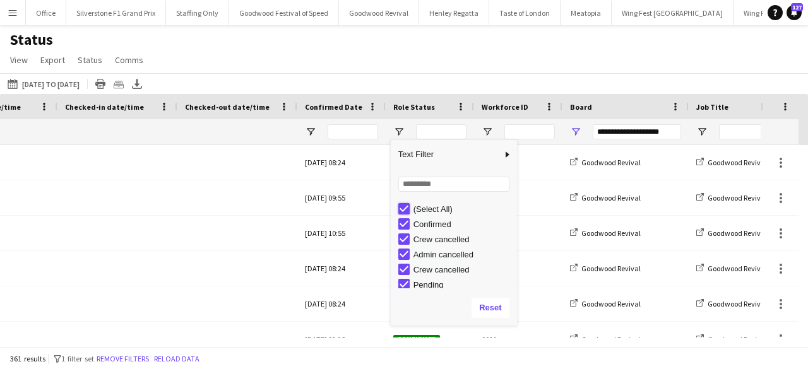
type input "***"
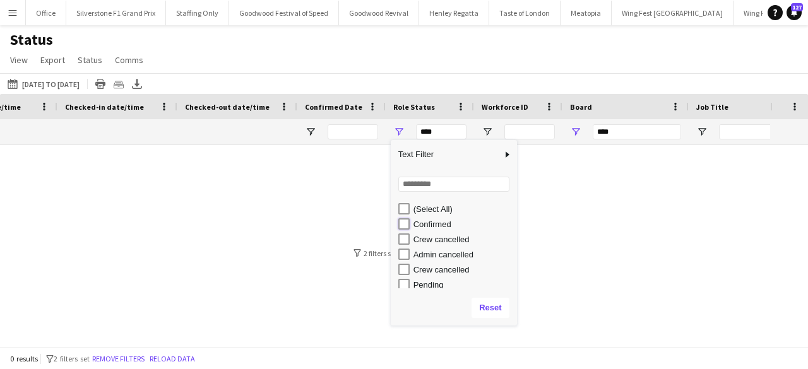
type input "**********"
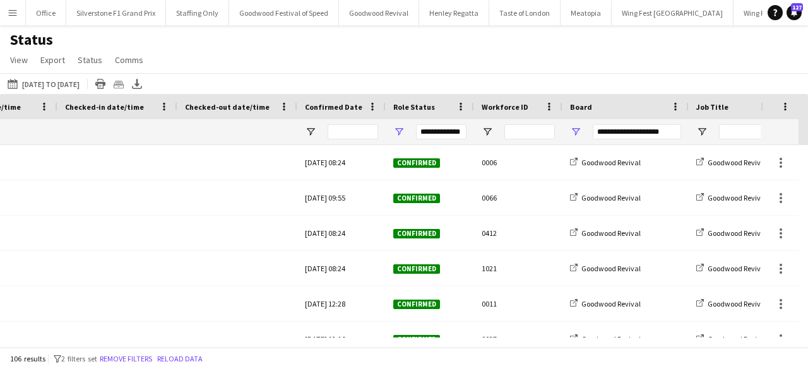
click at [374, 55] on div "Status View Views Default view New view Update view Delete view Edit name Custo…" at bounding box center [404, 51] width 808 height 43
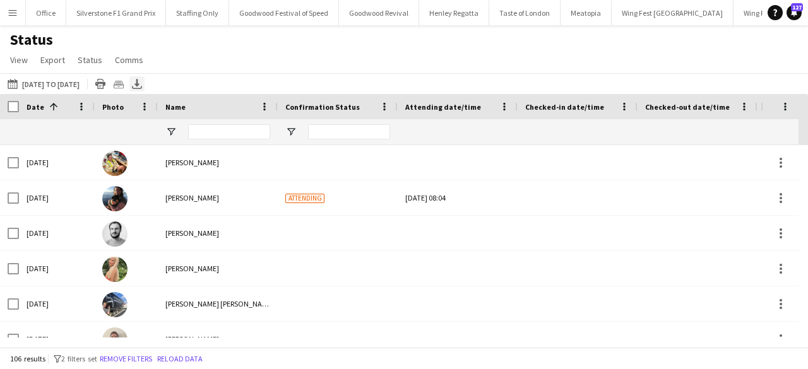
click at [142, 87] on icon "Export XLSX" at bounding box center [137, 84] width 10 height 10
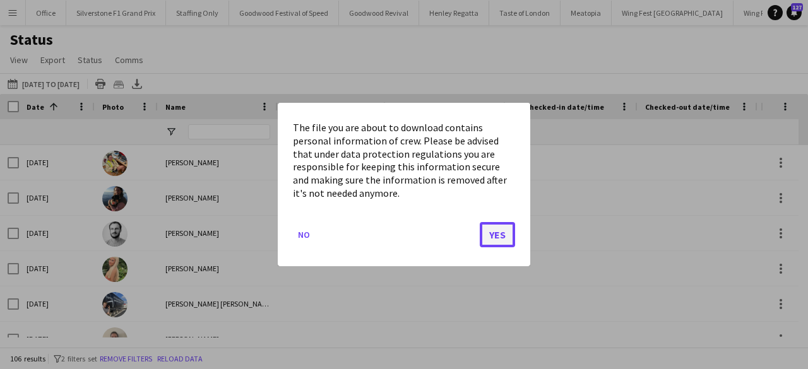
click at [499, 230] on button "Yes" at bounding box center [497, 234] width 35 height 25
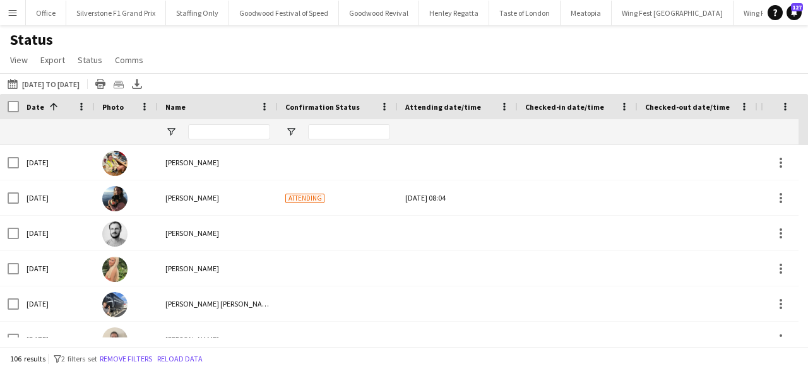
click at [176, 111] on span "Name" at bounding box center [175, 106] width 20 height 9
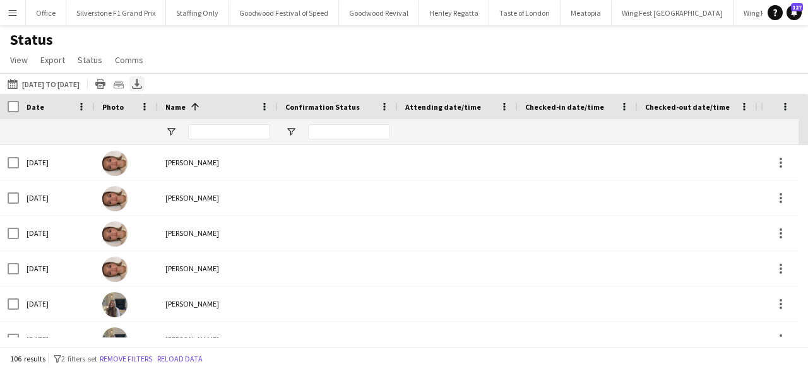
click at [142, 79] on icon "Export XLSX" at bounding box center [137, 84] width 10 height 10
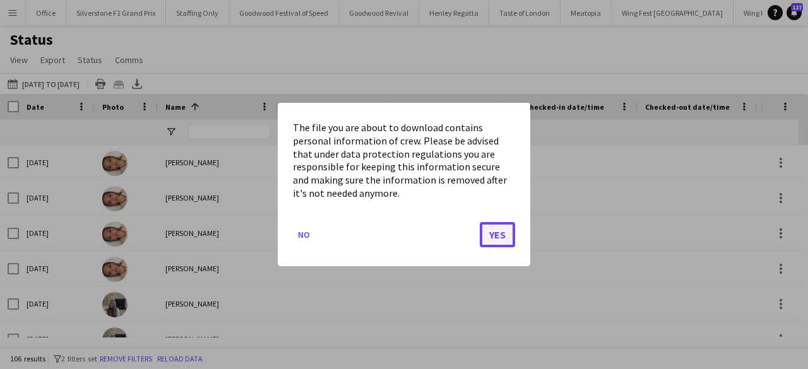
click at [501, 231] on button "Yes" at bounding box center [497, 234] width 35 height 25
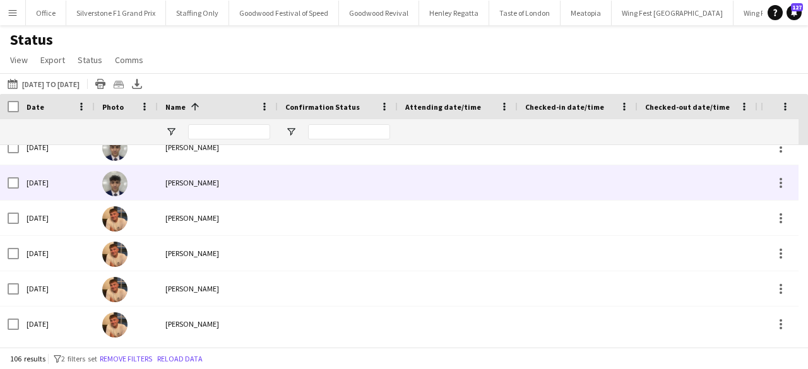
scroll to position [308, 0]
